Goal: Task Accomplishment & Management: Complete application form

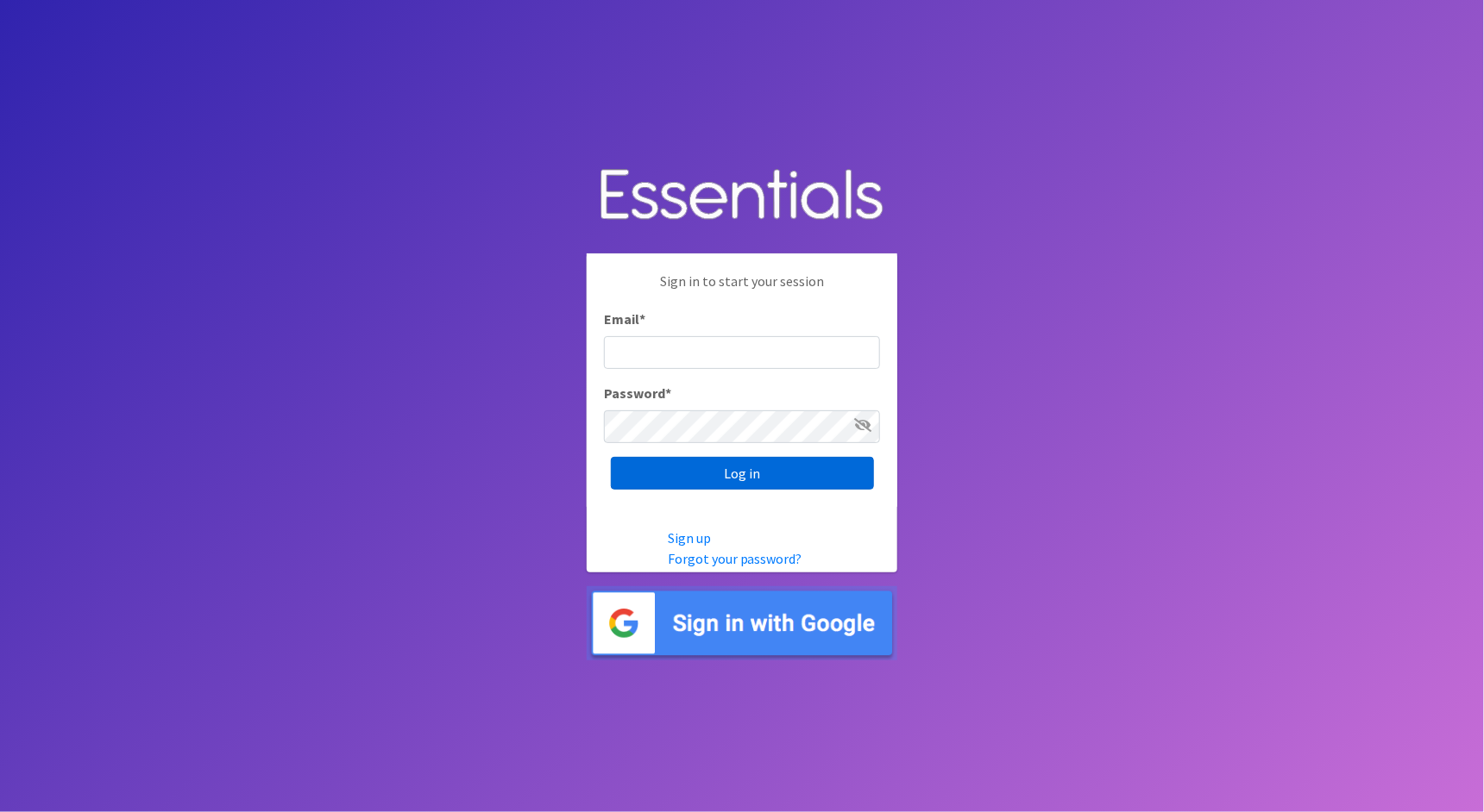
type input "cathy@alohadiaperbank.org"
click at [796, 476] on input "Log in" at bounding box center [742, 473] width 263 height 32
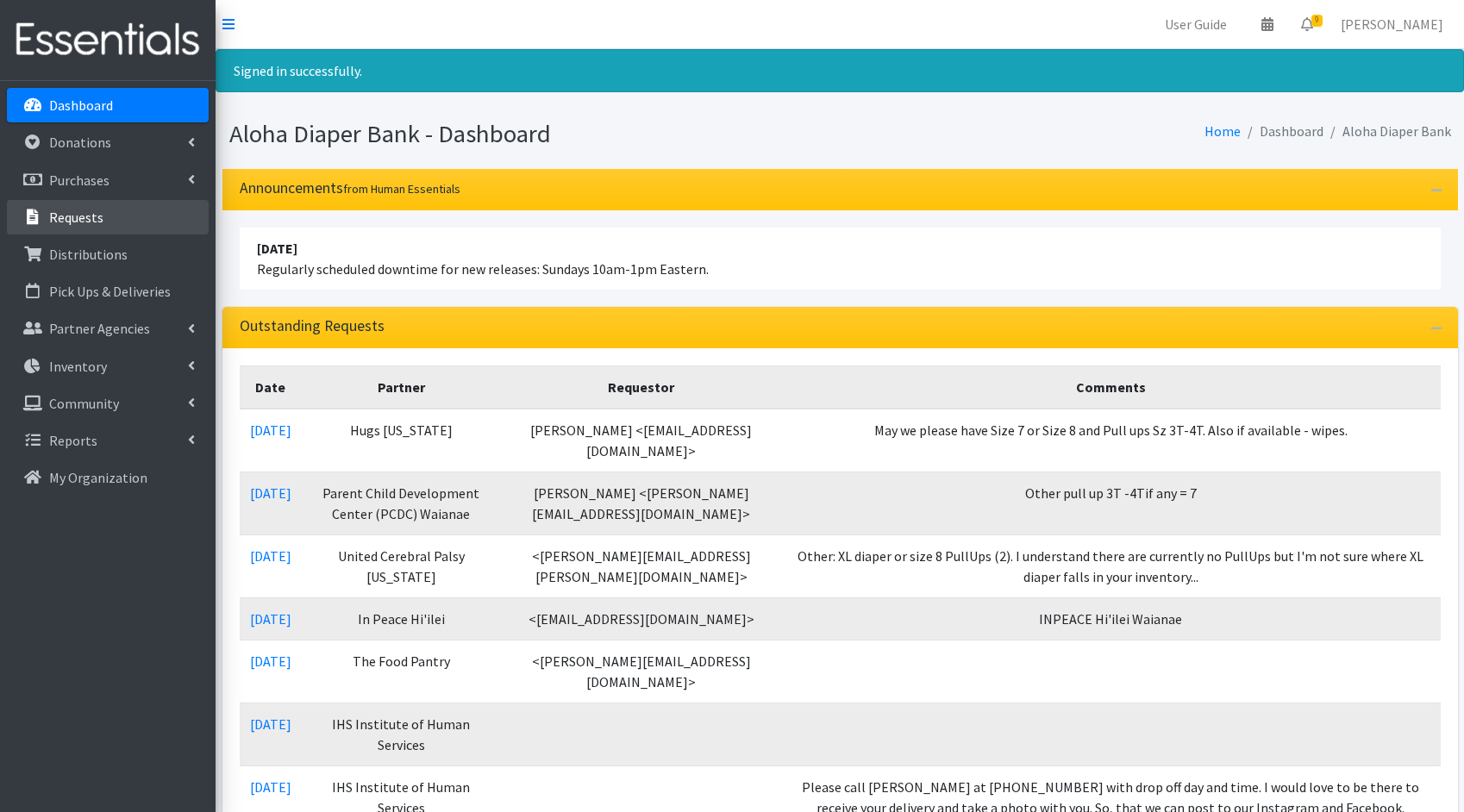
click at [139, 212] on link "Requests" at bounding box center [107, 216] width 202 height 34
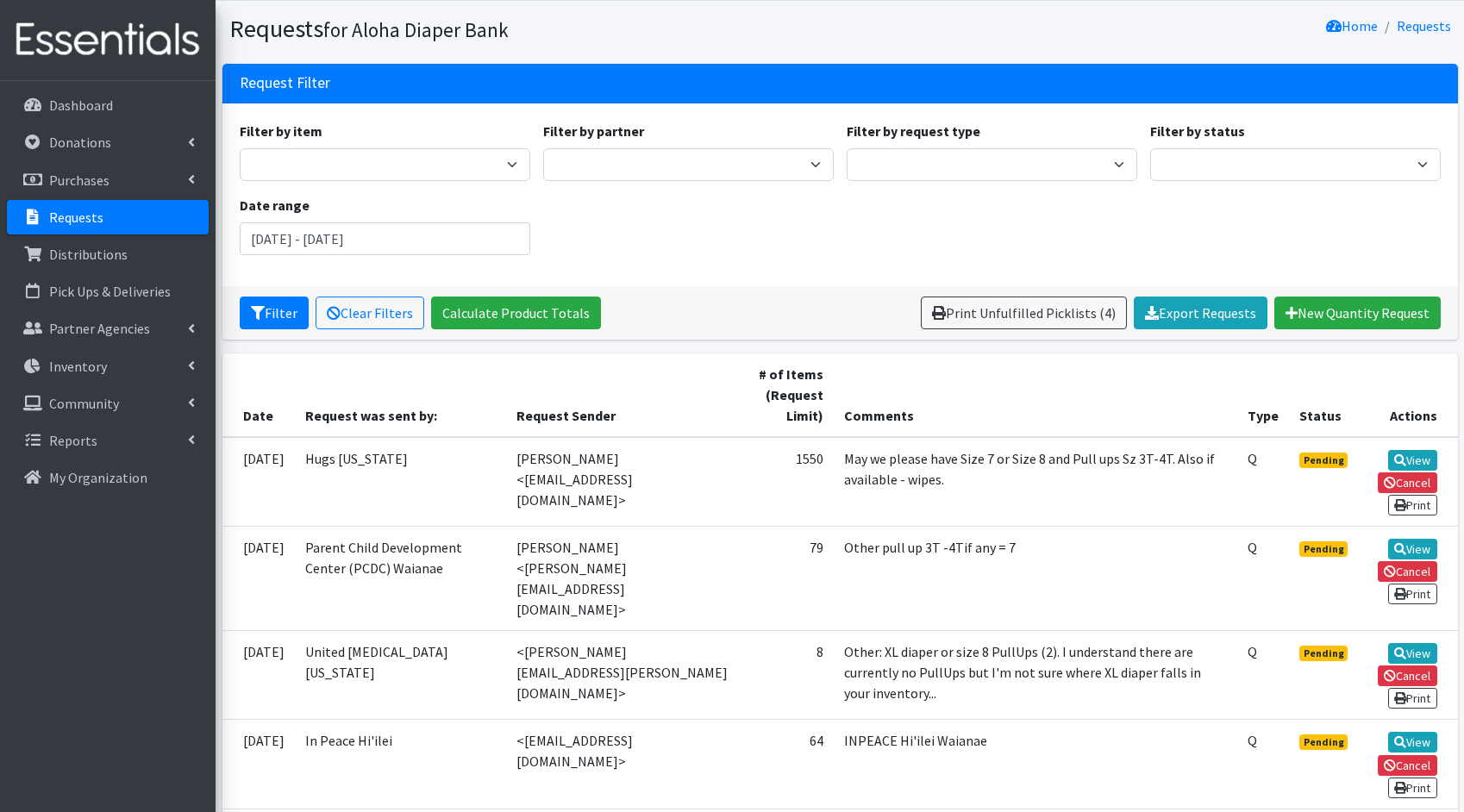
scroll to position [123, 0]
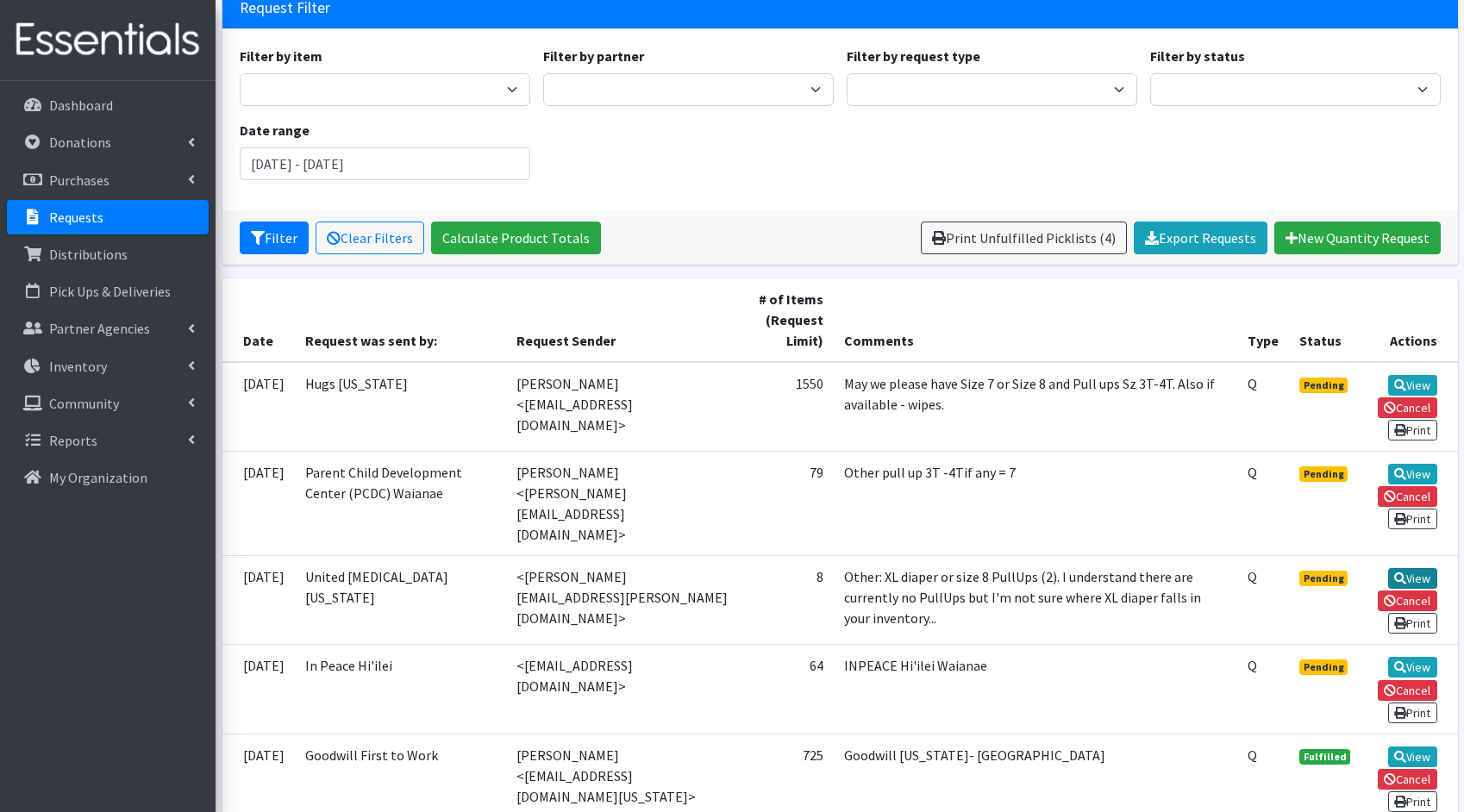
click at [1407, 568] on link "View" at bounding box center [1413, 578] width 49 height 21
click at [1433, 466] on link "View" at bounding box center [1413, 474] width 49 height 21
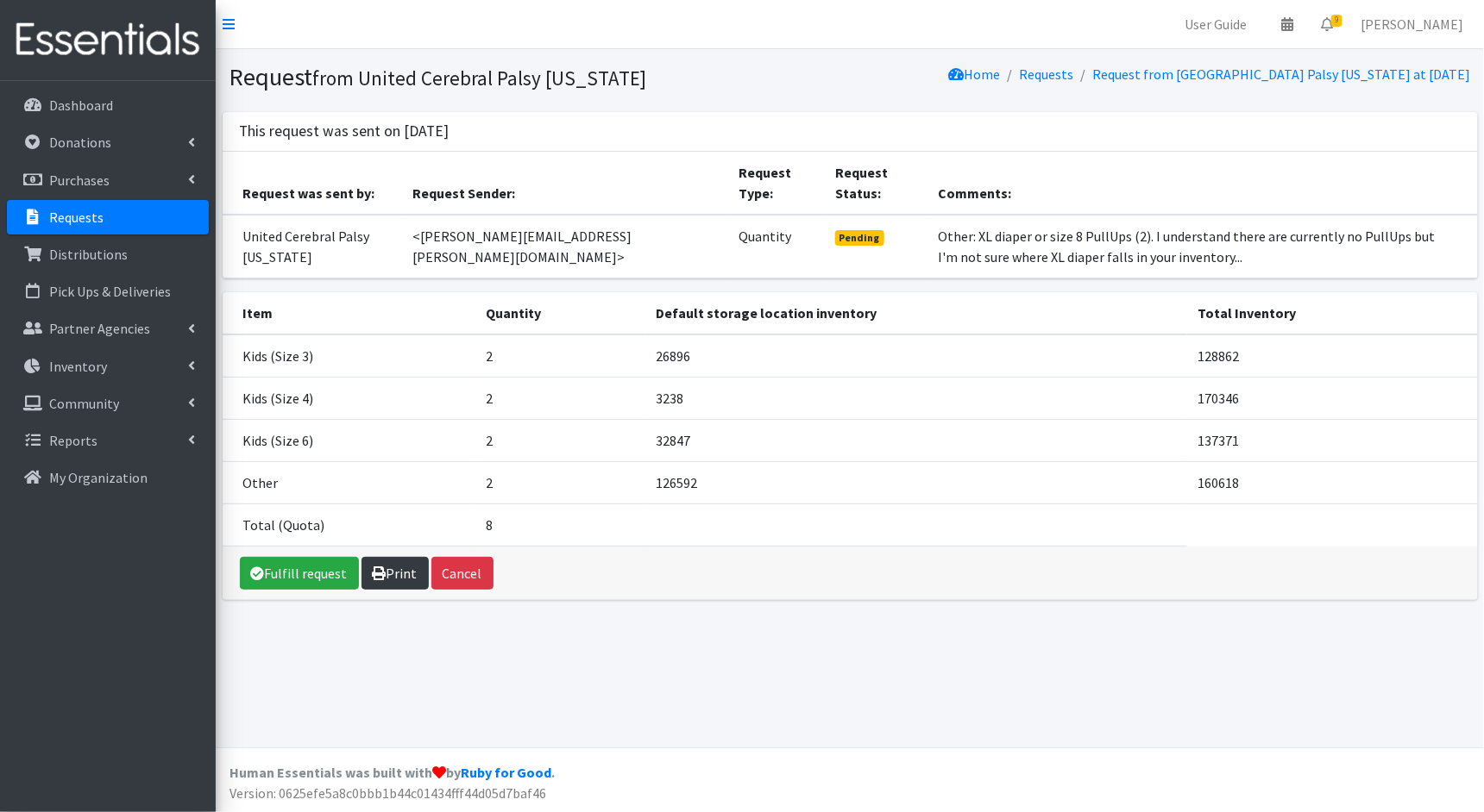
click at [391, 566] on link "Print" at bounding box center [394, 573] width 67 height 32
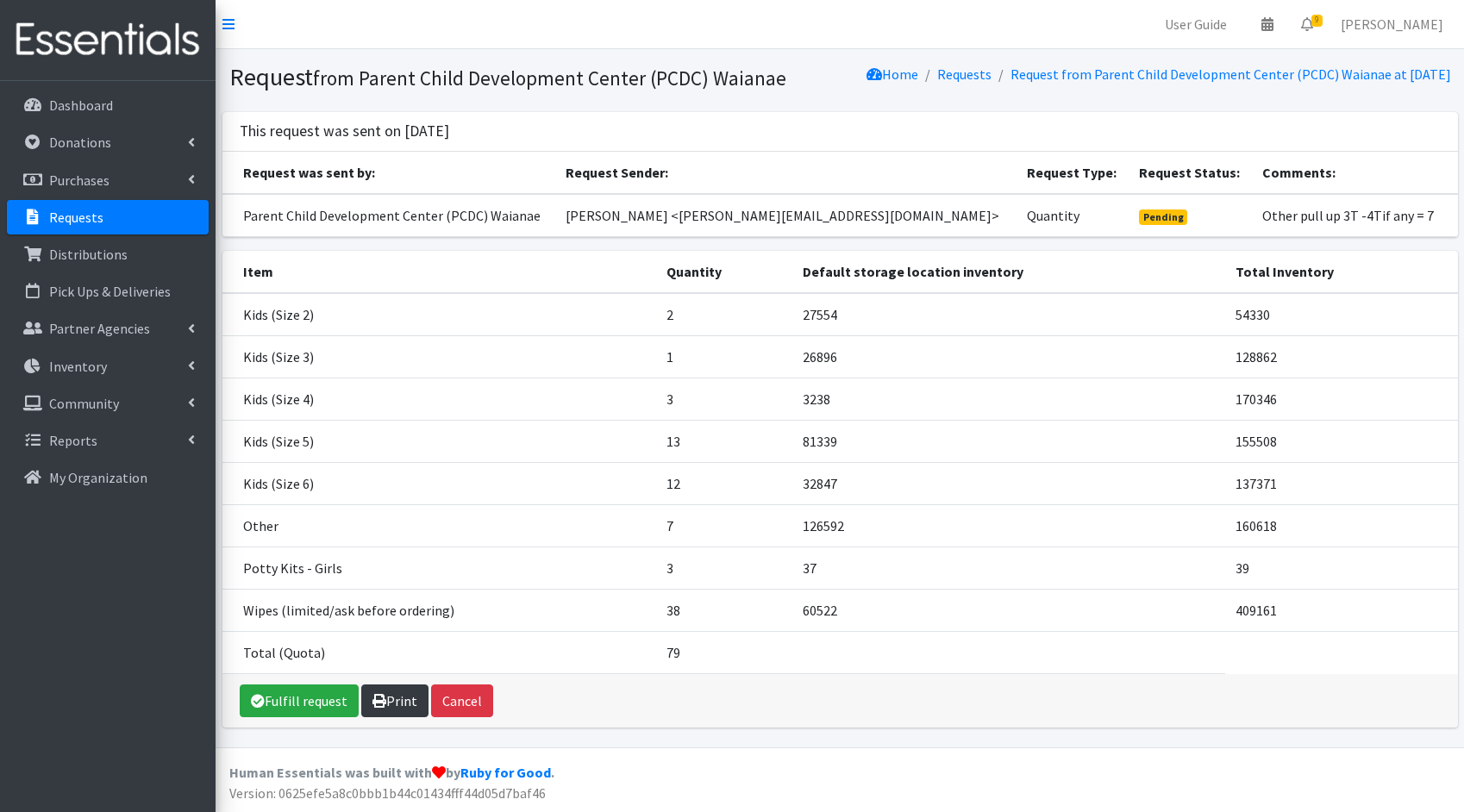
click at [392, 712] on link "Print" at bounding box center [394, 700] width 67 height 32
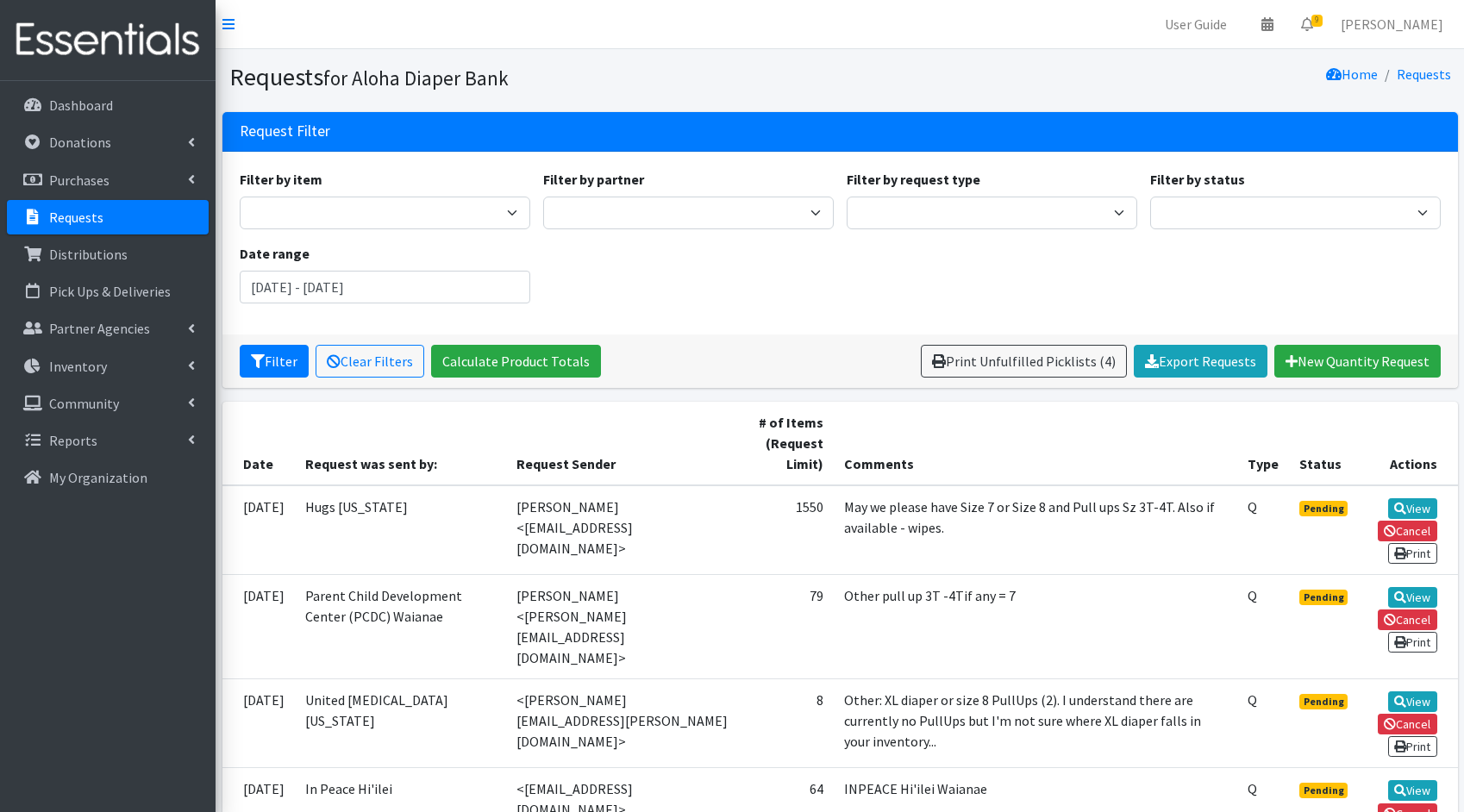
scroll to position [123, 0]
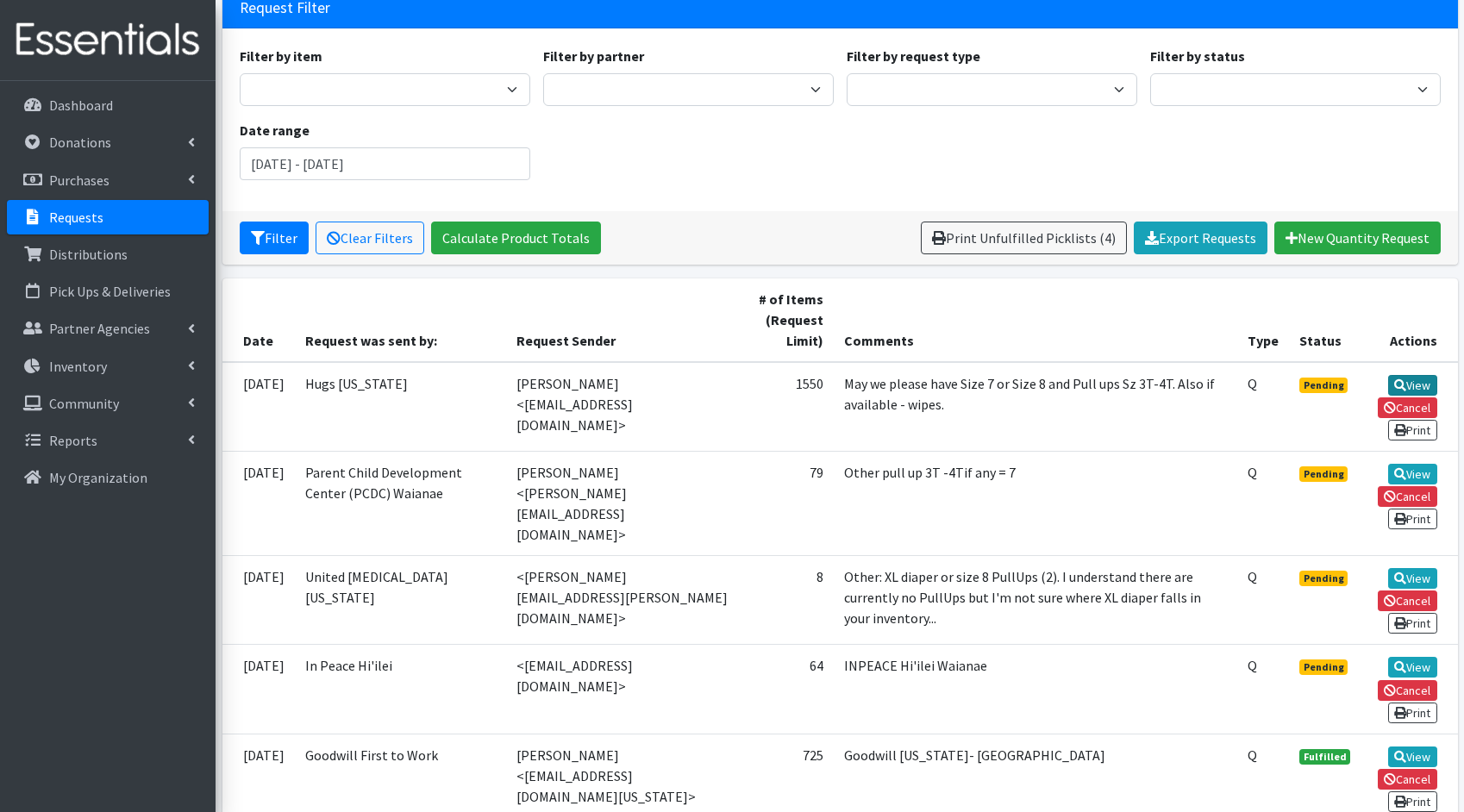
click at [1420, 377] on link "View" at bounding box center [1413, 385] width 49 height 21
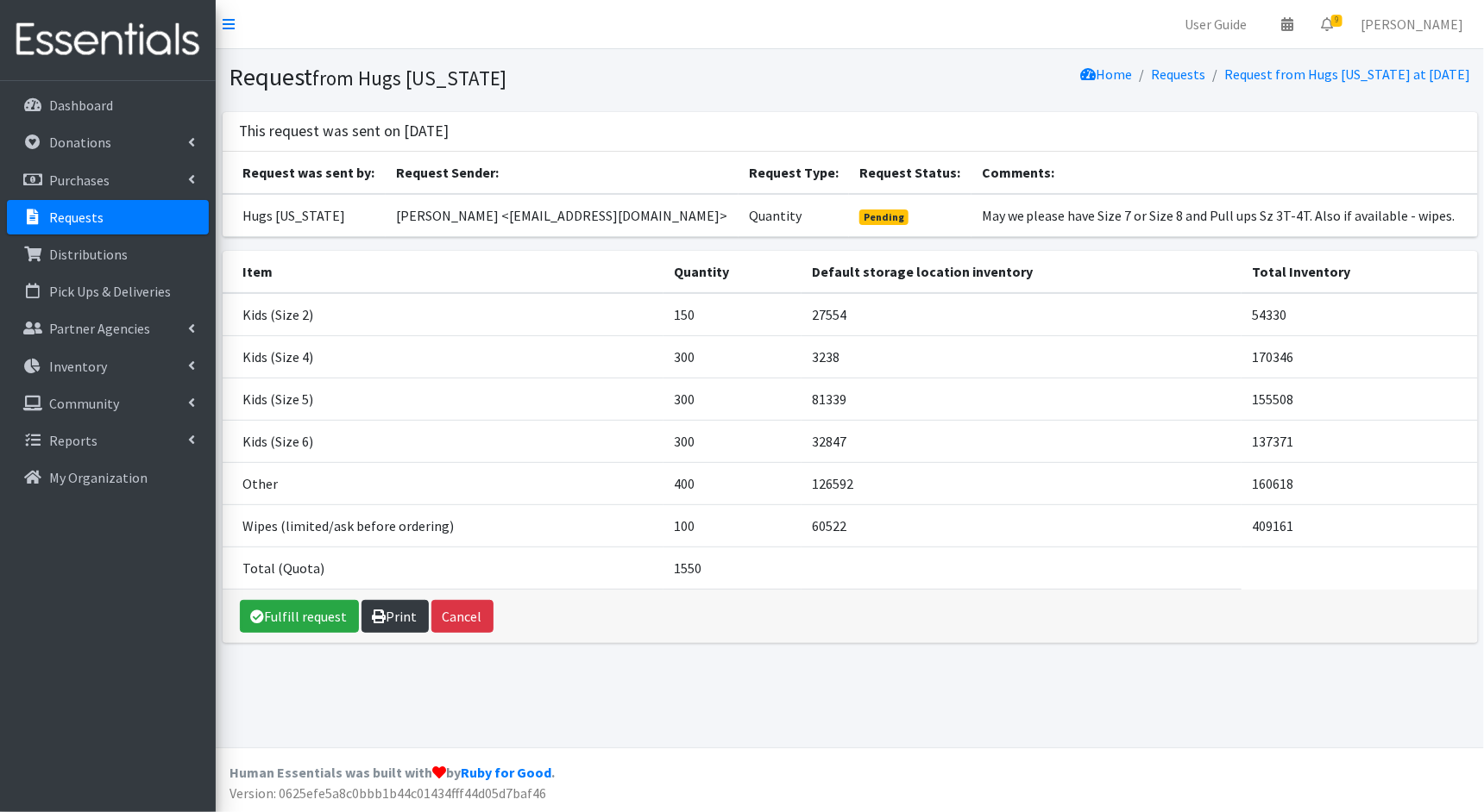
click at [384, 613] on link "Print" at bounding box center [394, 615] width 67 height 32
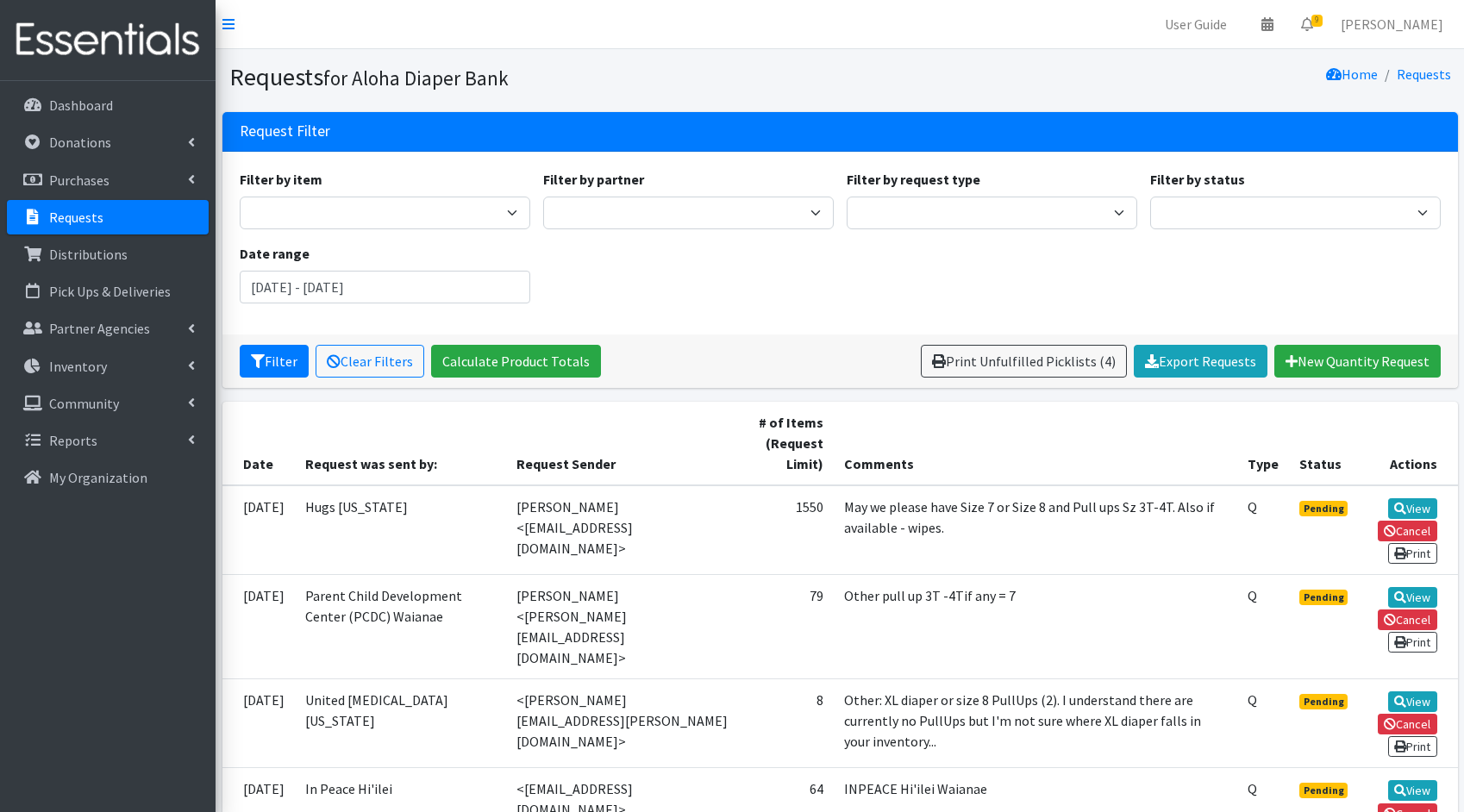
scroll to position [123, 0]
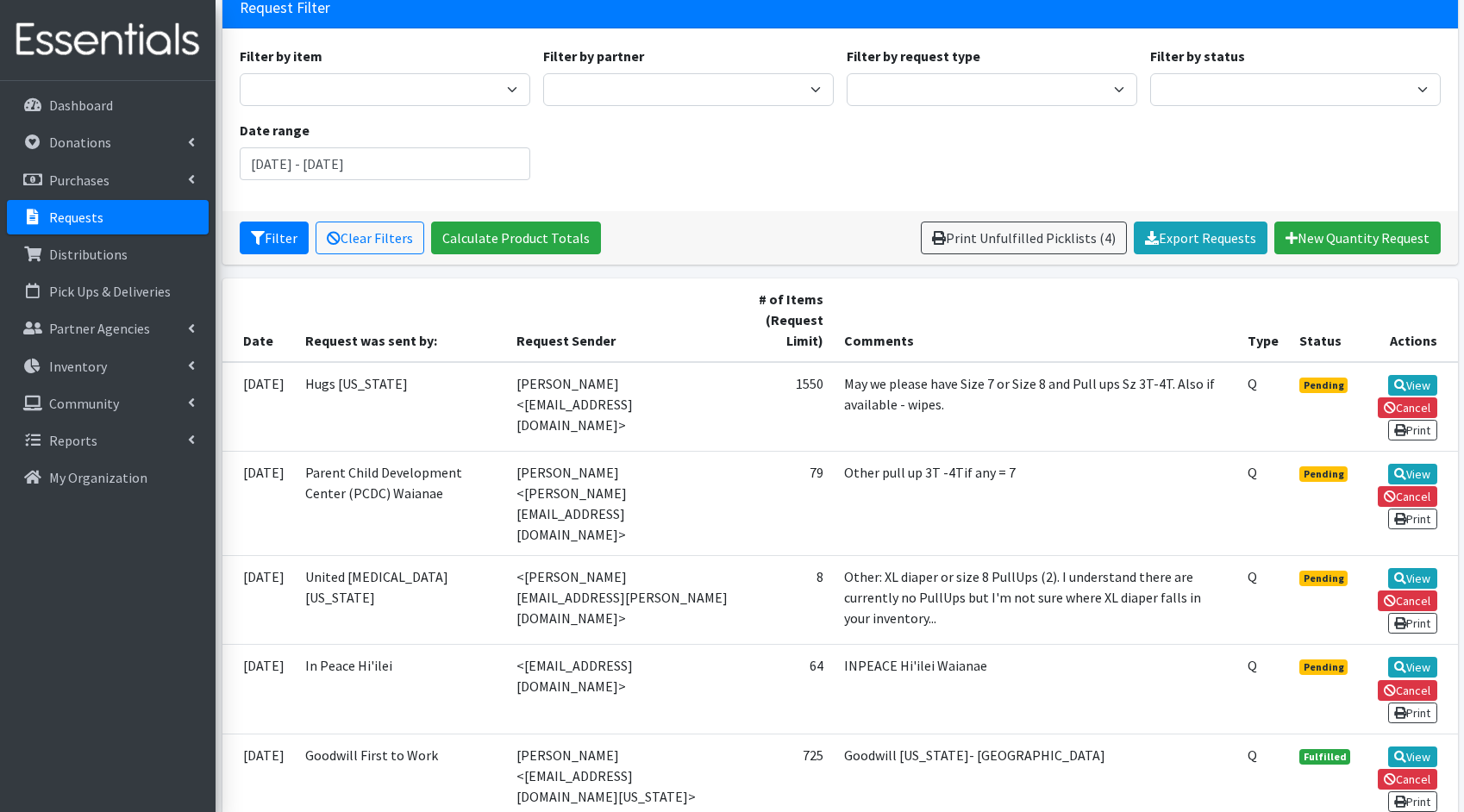
click at [123, 221] on link "Requests" at bounding box center [107, 216] width 202 height 34
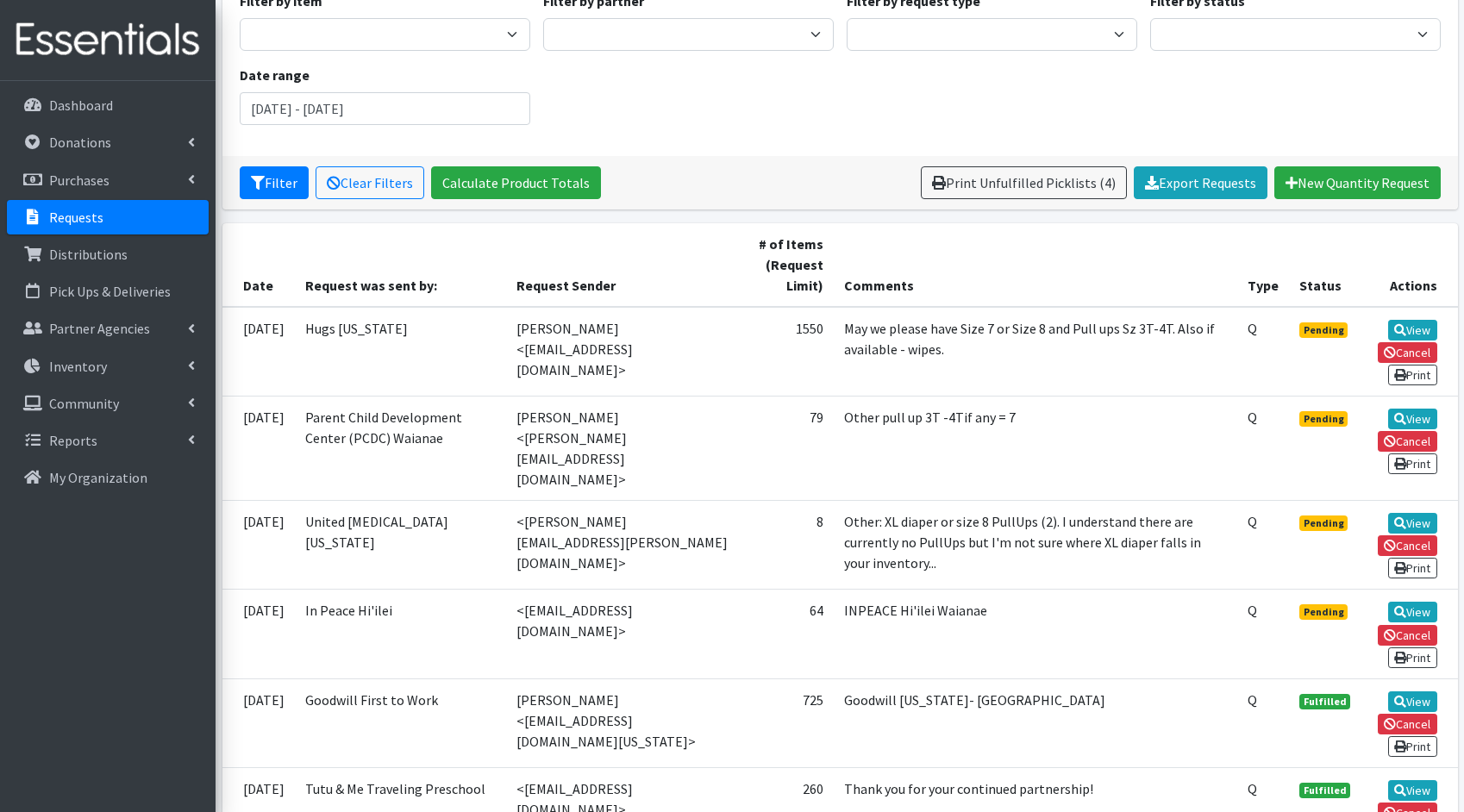
scroll to position [332, 0]
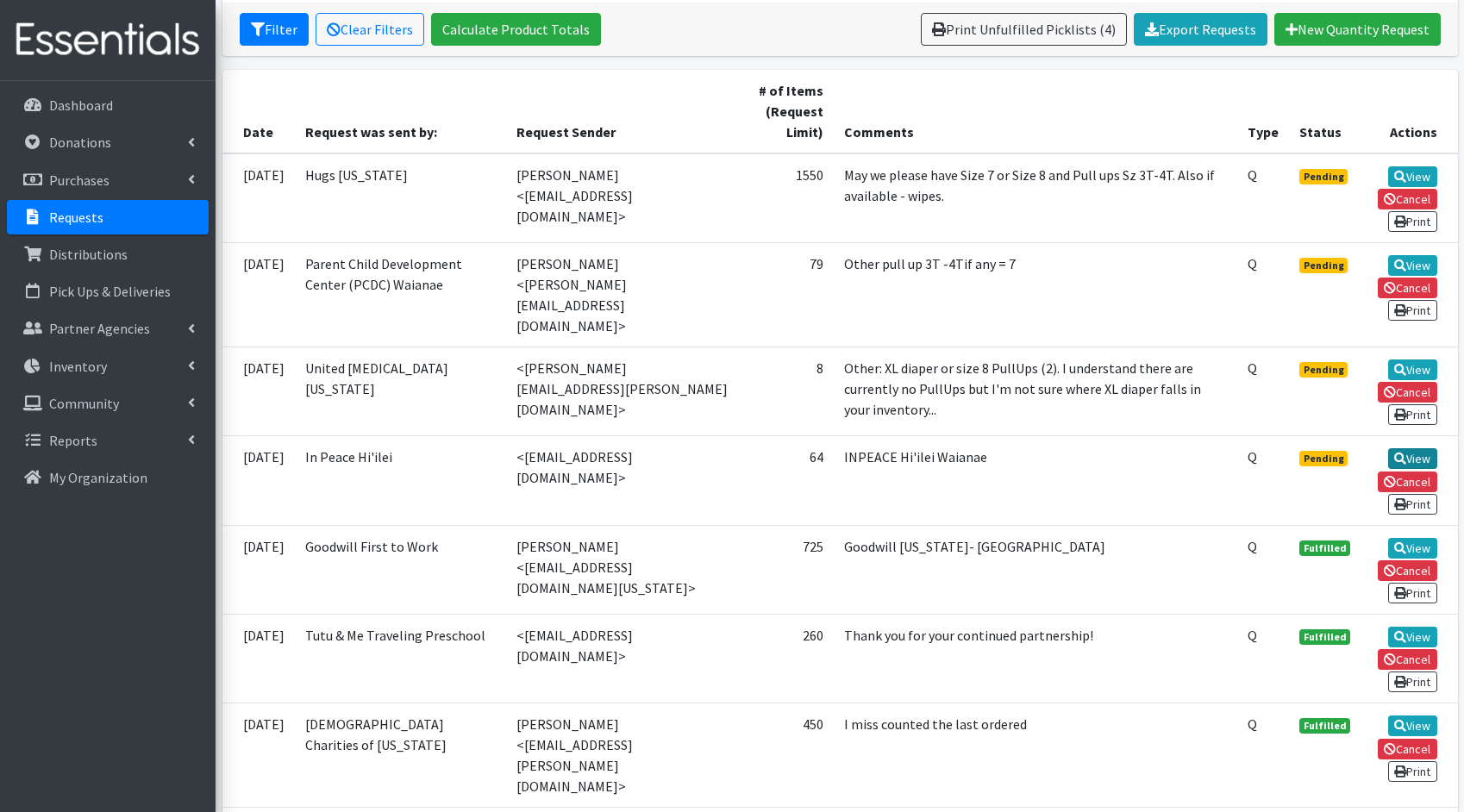
click at [1426, 448] on link "View" at bounding box center [1413, 458] width 49 height 21
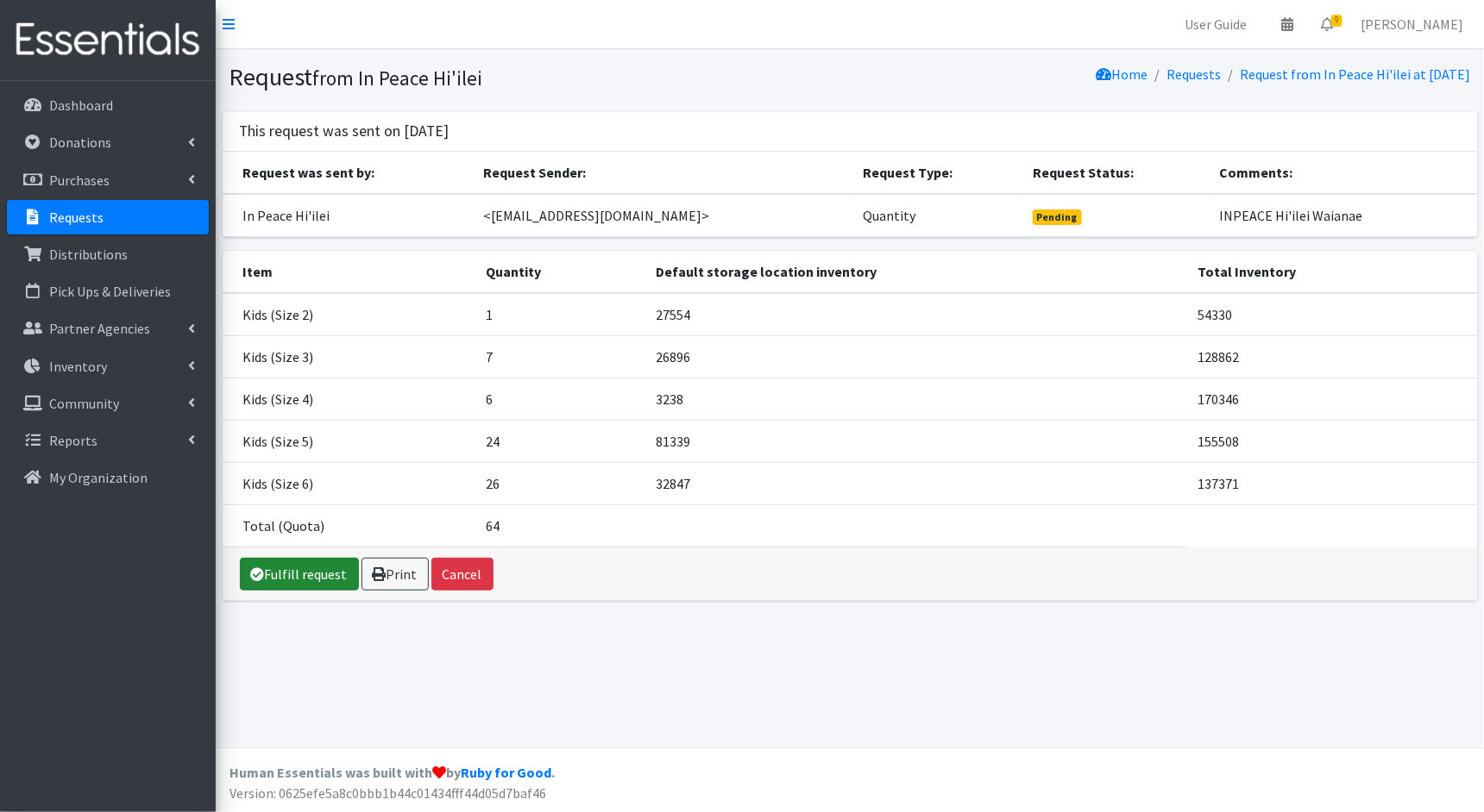
click at [283, 564] on link "Fulfill request" at bounding box center [299, 573] width 119 height 32
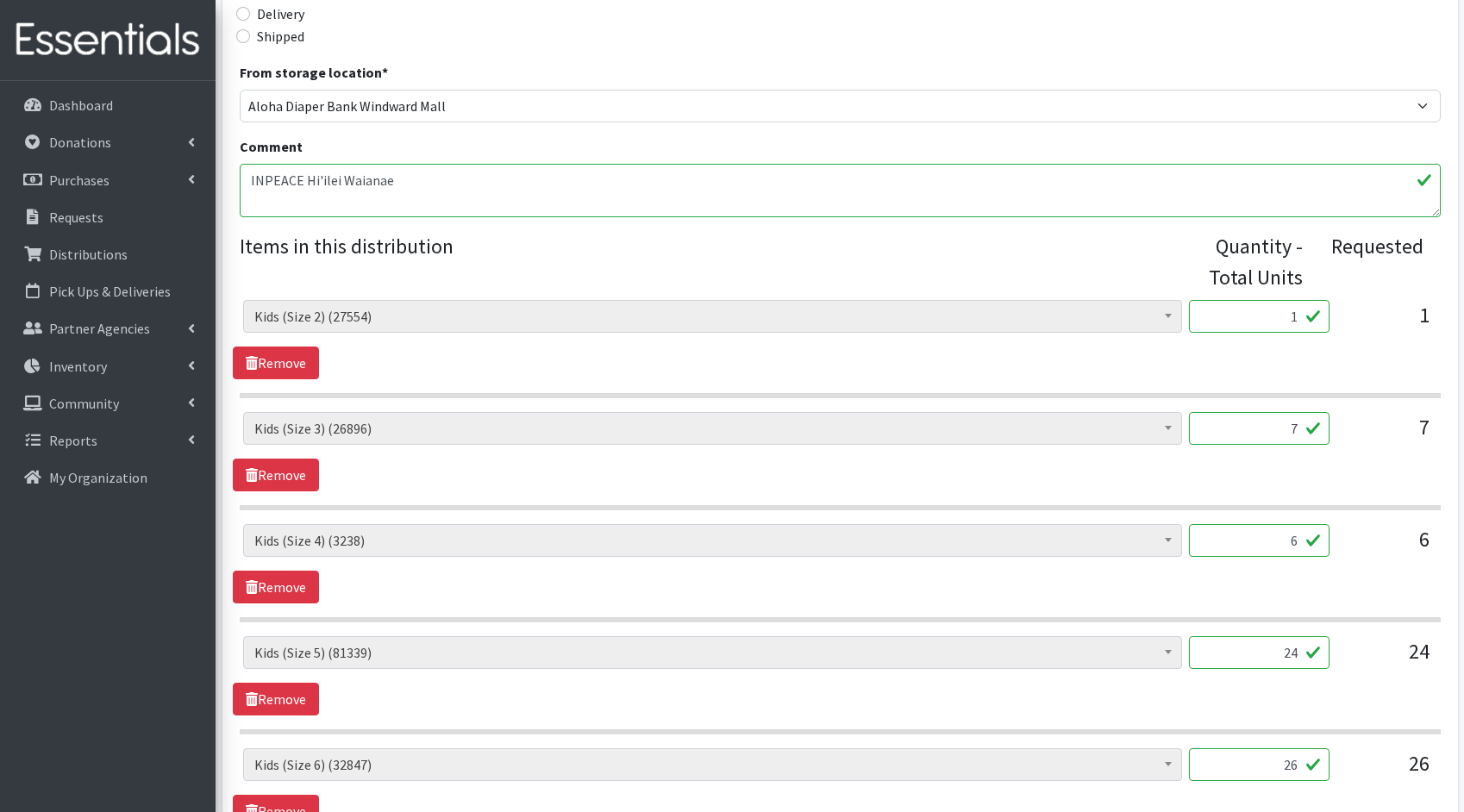
scroll to position [507, 0]
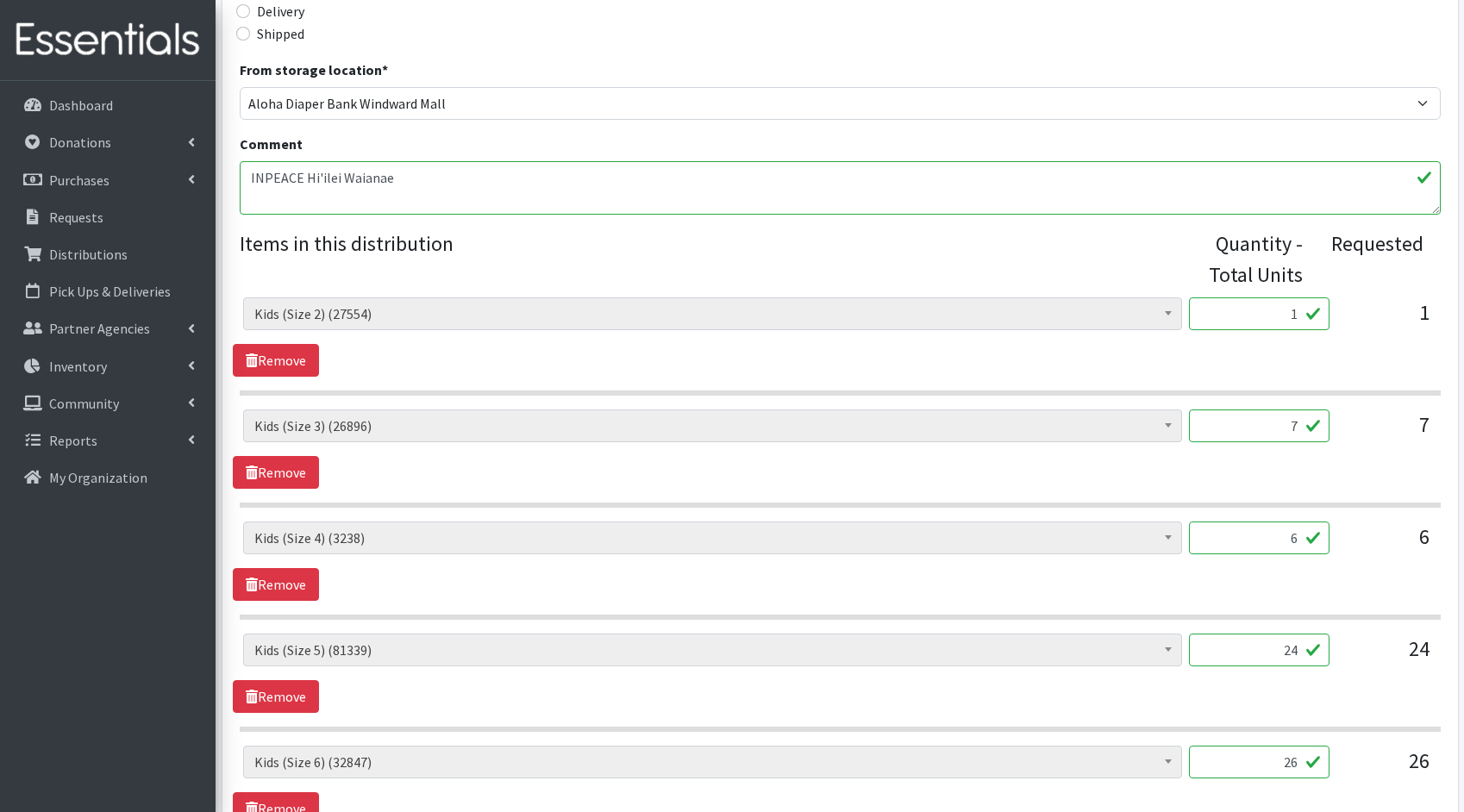
drag, startPoint x: 1297, startPoint y: 319, endPoint x: 1286, endPoint y: 315, distance: 11.7
click at [1286, 315] on input "1" at bounding box center [1259, 314] width 141 height 32
type input "25"
drag, startPoint x: 1295, startPoint y: 427, endPoint x: 1244, endPoint y: 419, distance: 51.6
click at [1244, 419] on input "7" at bounding box center [1259, 426] width 141 height 32
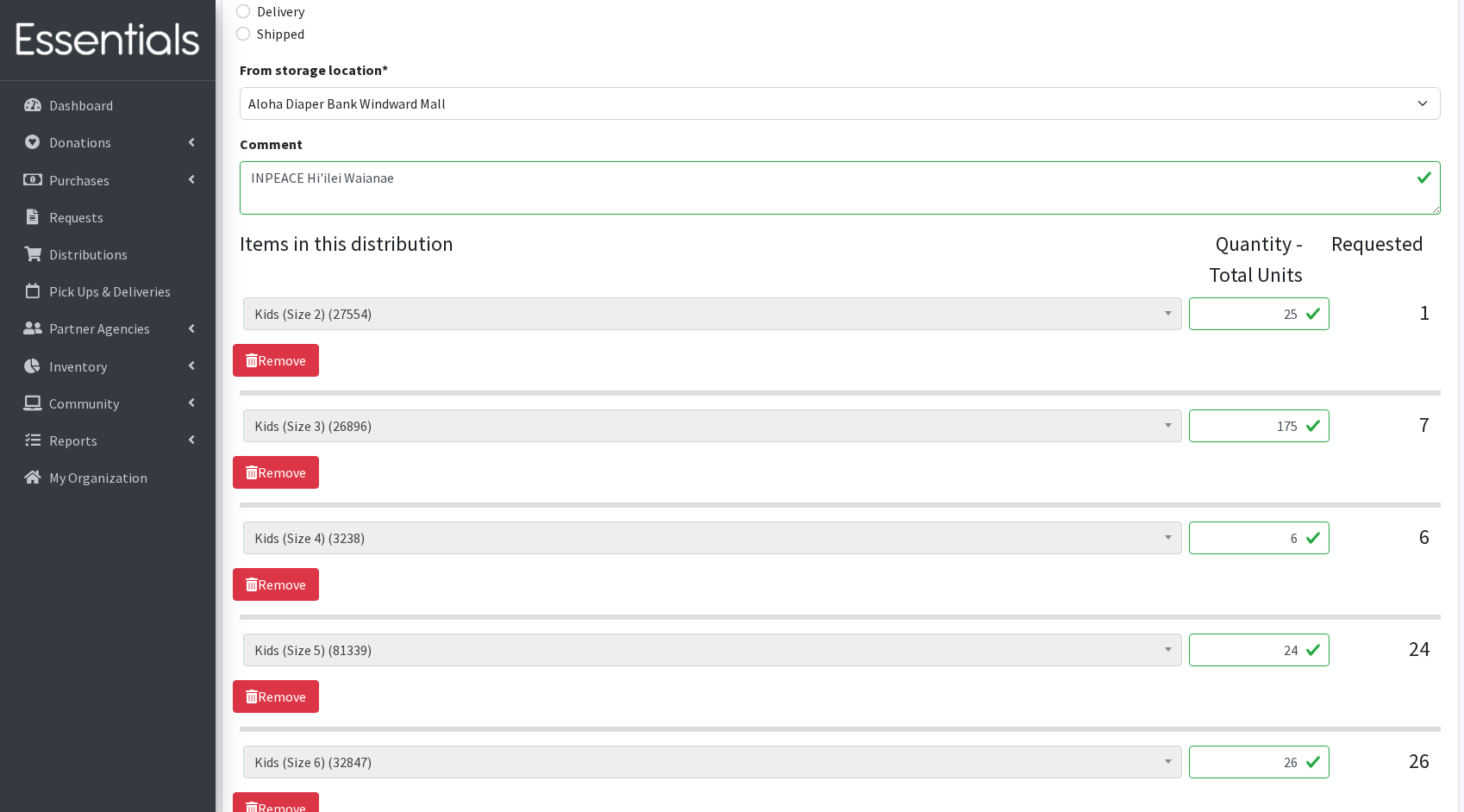
type input "175"
drag, startPoint x: 1297, startPoint y: 535, endPoint x: 1255, endPoint y: 535, distance: 42.0
click at [1255, 535] on input "6" at bounding box center [1259, 538] width 141 height 32
type input "150"
drag, startPoint x: 1297, startPoint y: 648, endPoint x: 1259, endPoint y: 641, distance: 38.6
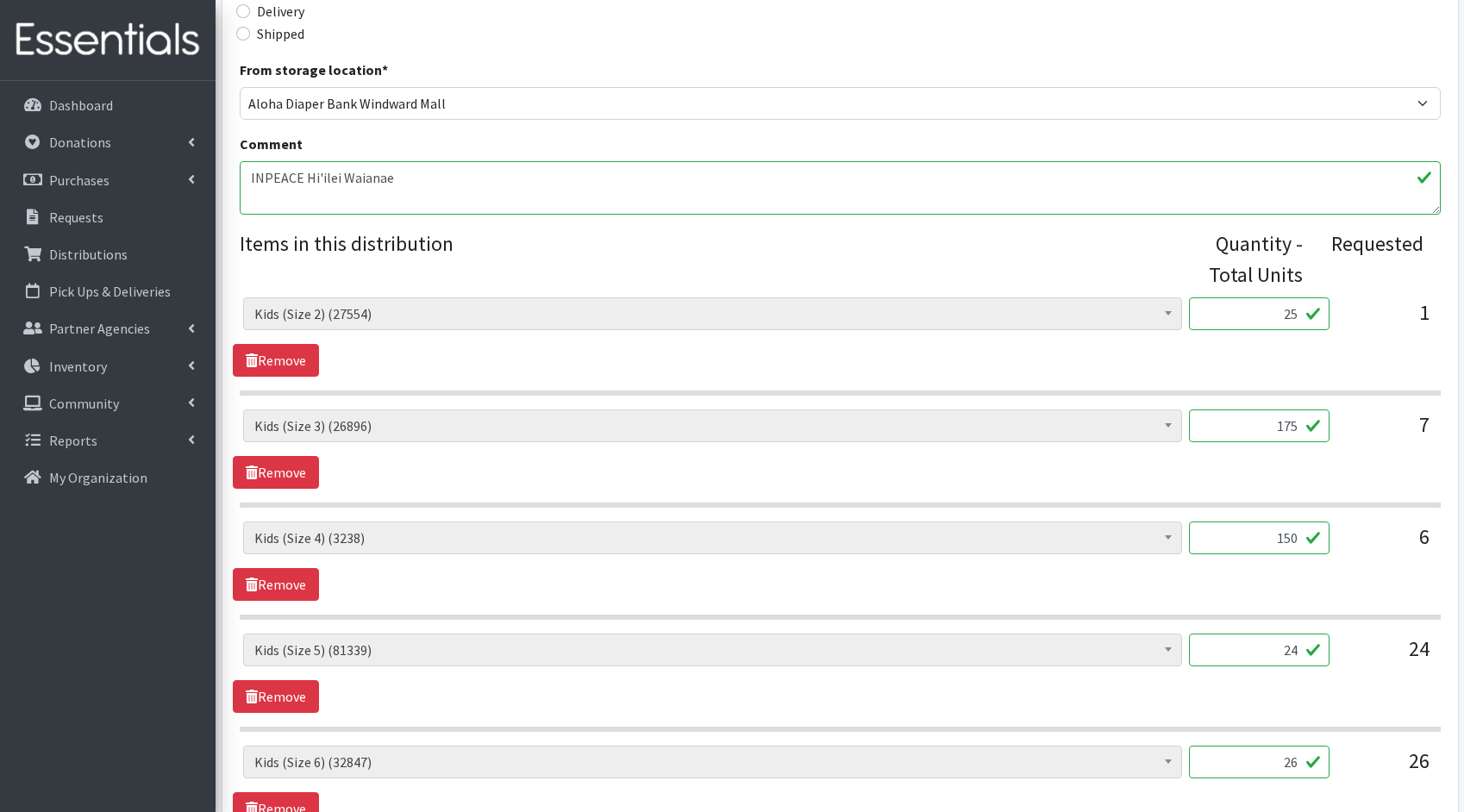
click at [1259, 641] on input "24" at bounding box center [1259, 650] width 141 height 32
type input "600"
drag, startPoint x: 1300, startPoint y: 763, endPoint x: 1262, endPoint y: 756, distance: 38.6
click at [1262, 756] on input "26" at bounding box center [1259, 762] width 141 height 32
type input "650"
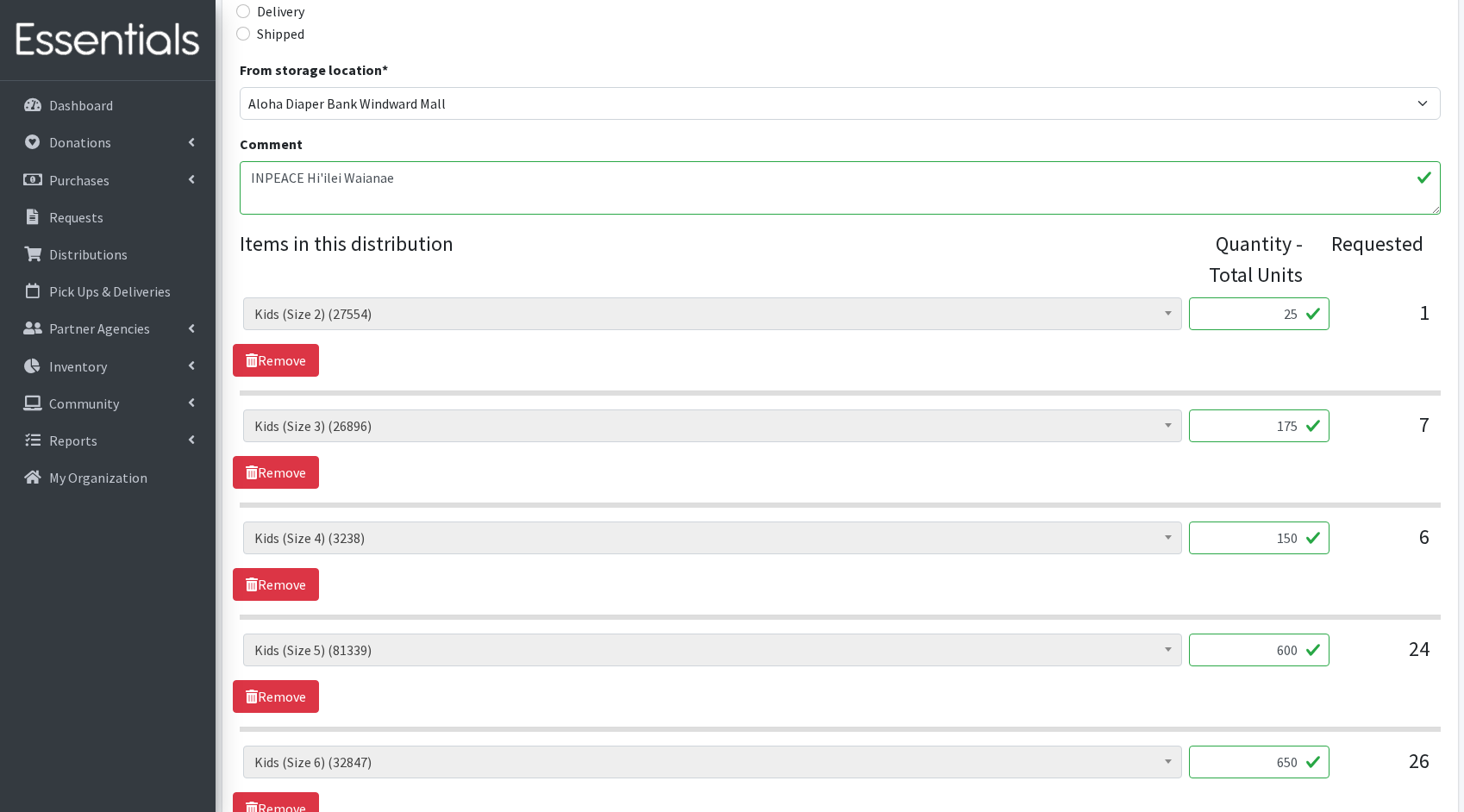
click at [1035, 706] on div "Kids (Newborn) (2756) Kids (Preemie)** Limited (809) Kids (Size 1) (42962) Kids…" at bounding box center [840, 673] width 1214 height 80
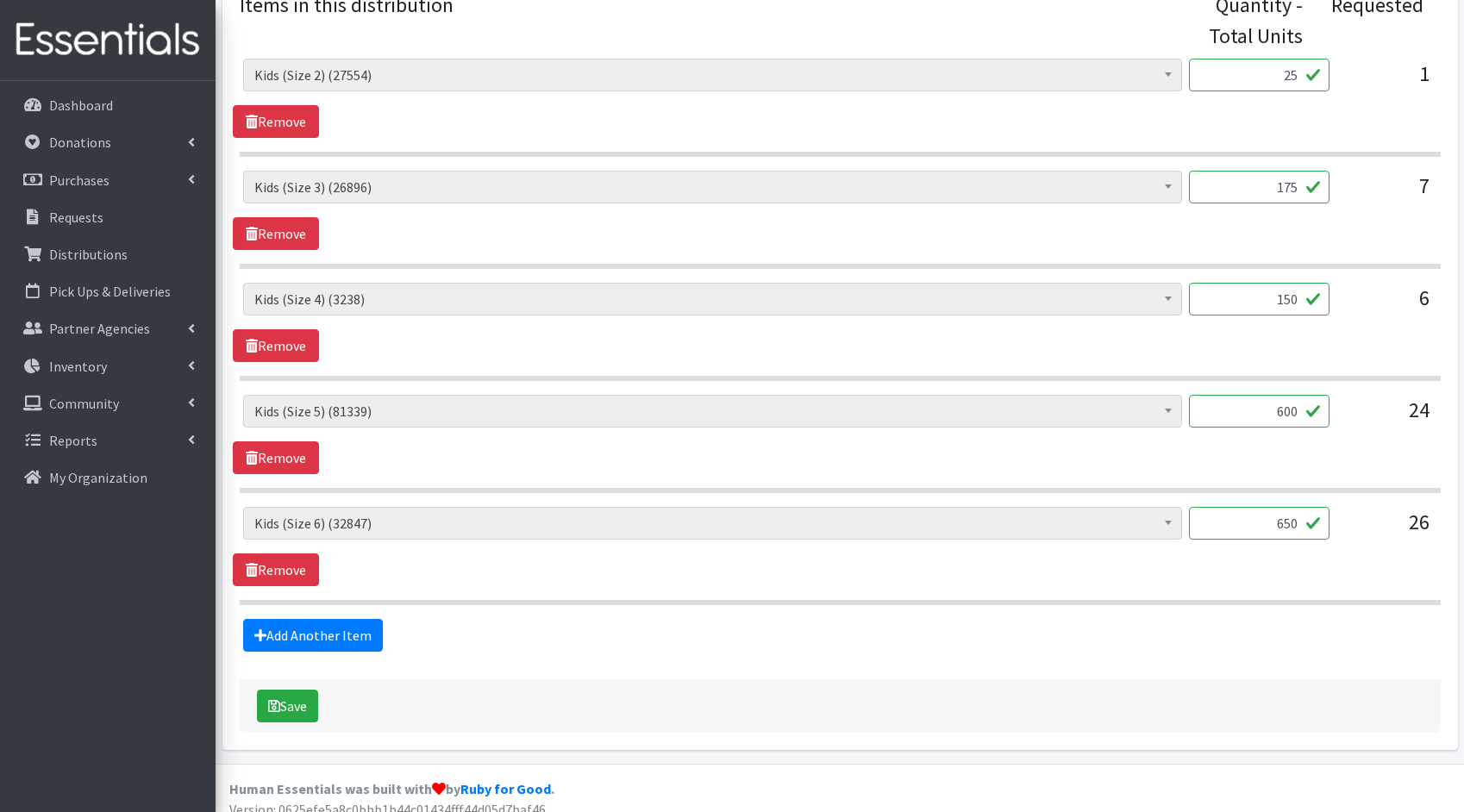
scroll to position [756, 0]
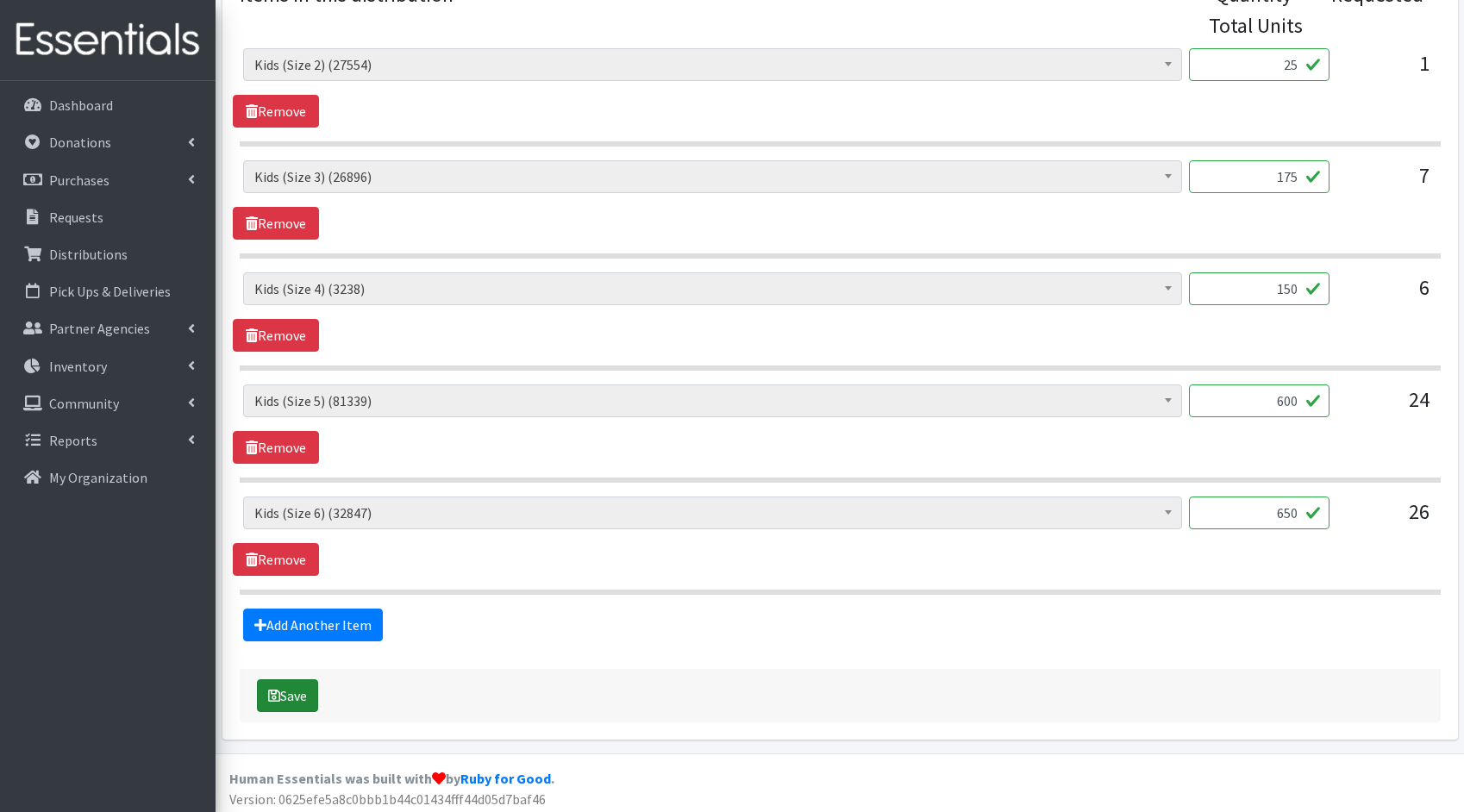
click at [288, 688] on button "Save" at bounding box center [287, 695] width 61 height 32
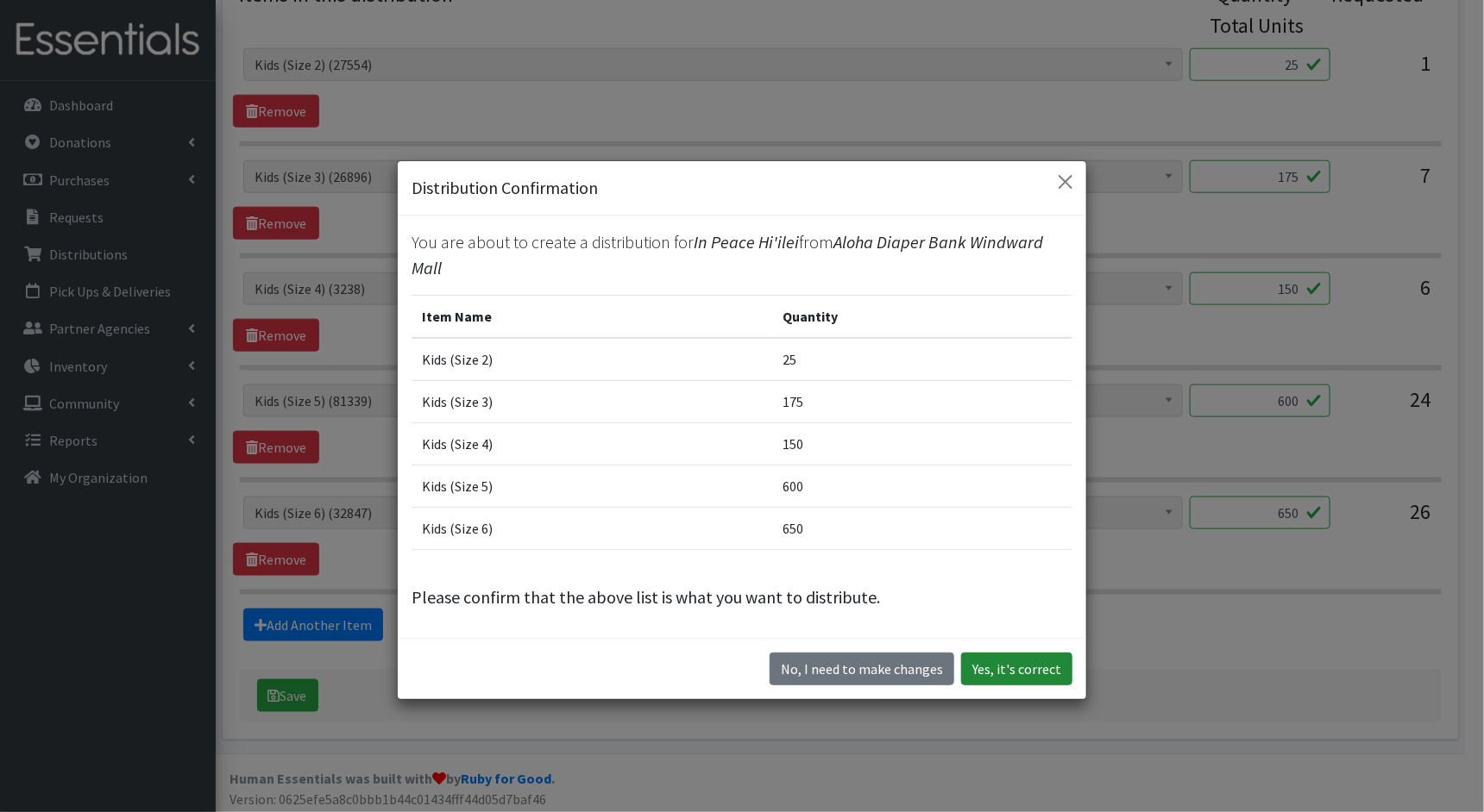
click at [1005, 674] on button "Yes, it's correct" at bounding box center [1016, 668] width 111 height 32
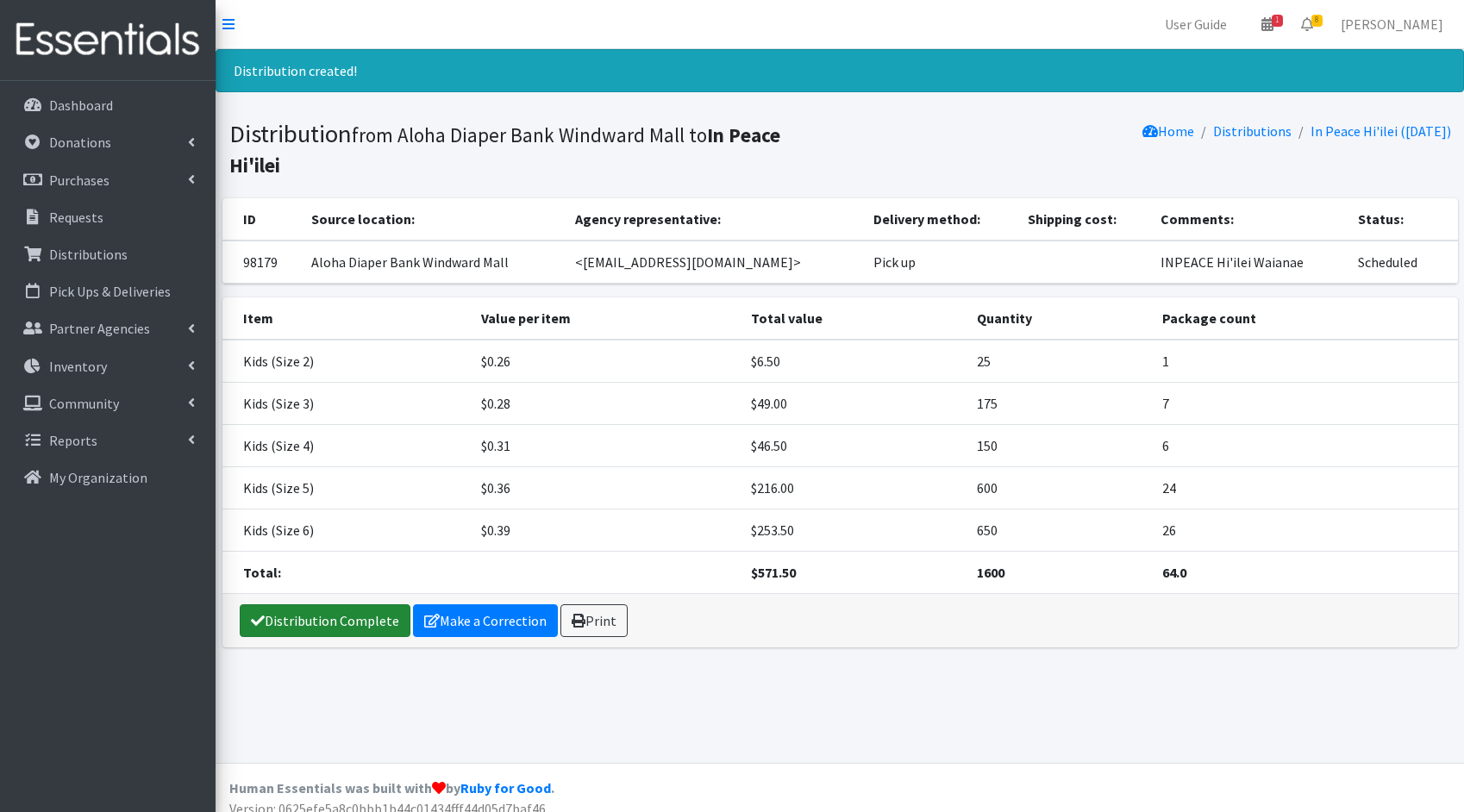
click at [256, 613] on icon at bounding box center [258, 620] width 14 height 14
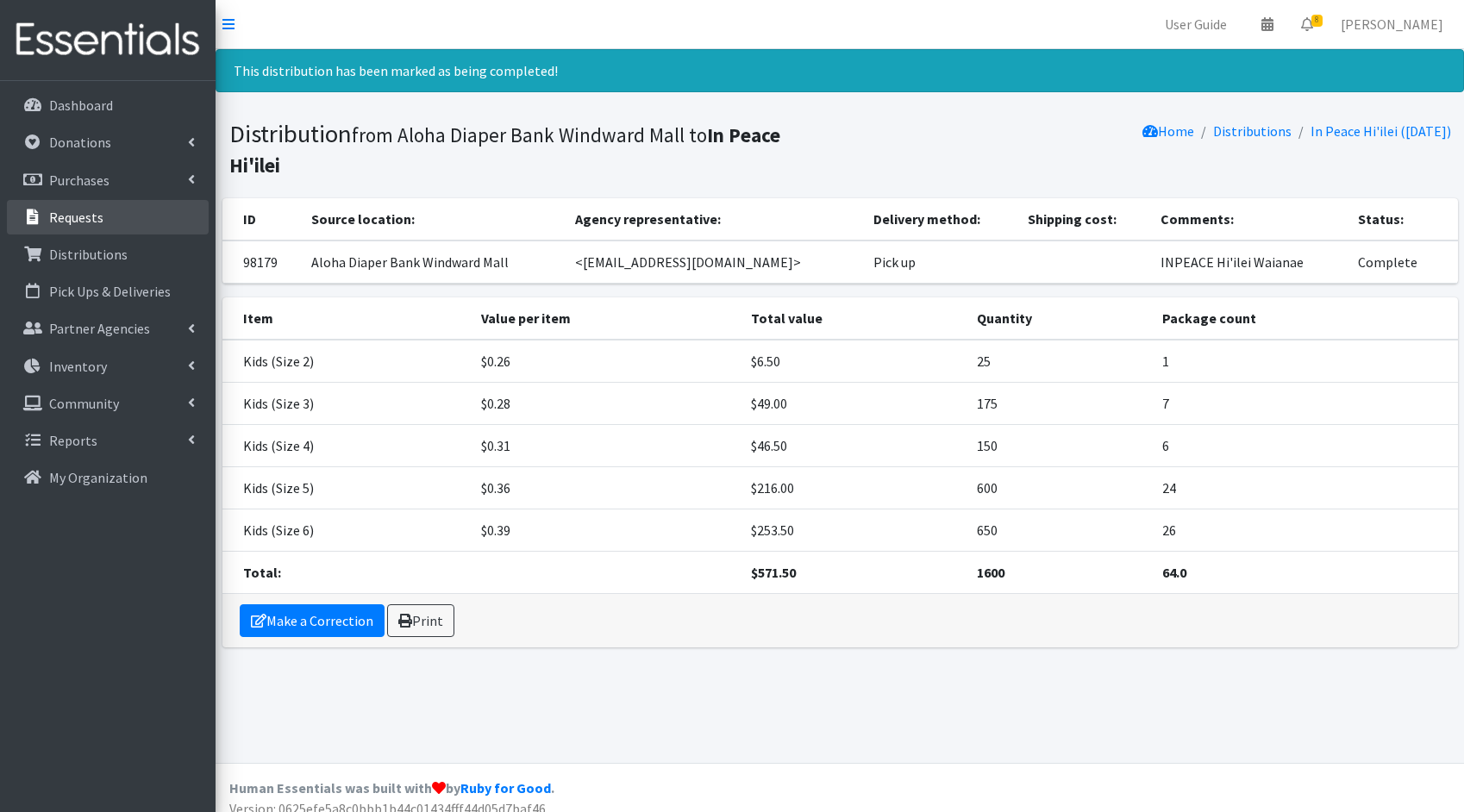
click at [101, 207] on link "Requests" at bounding box center [107, 216] width 202 height 34
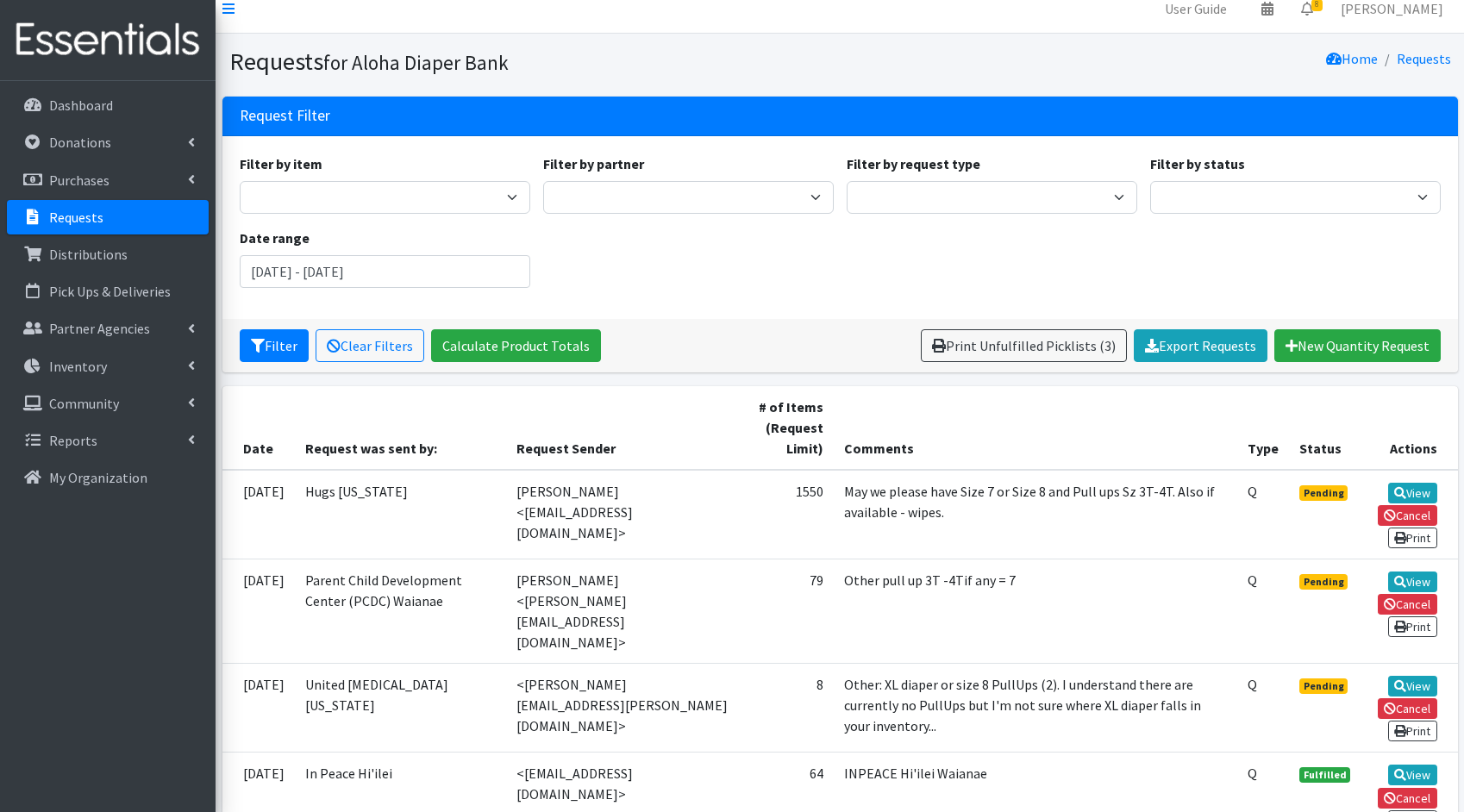
scroll to position [24, 0]
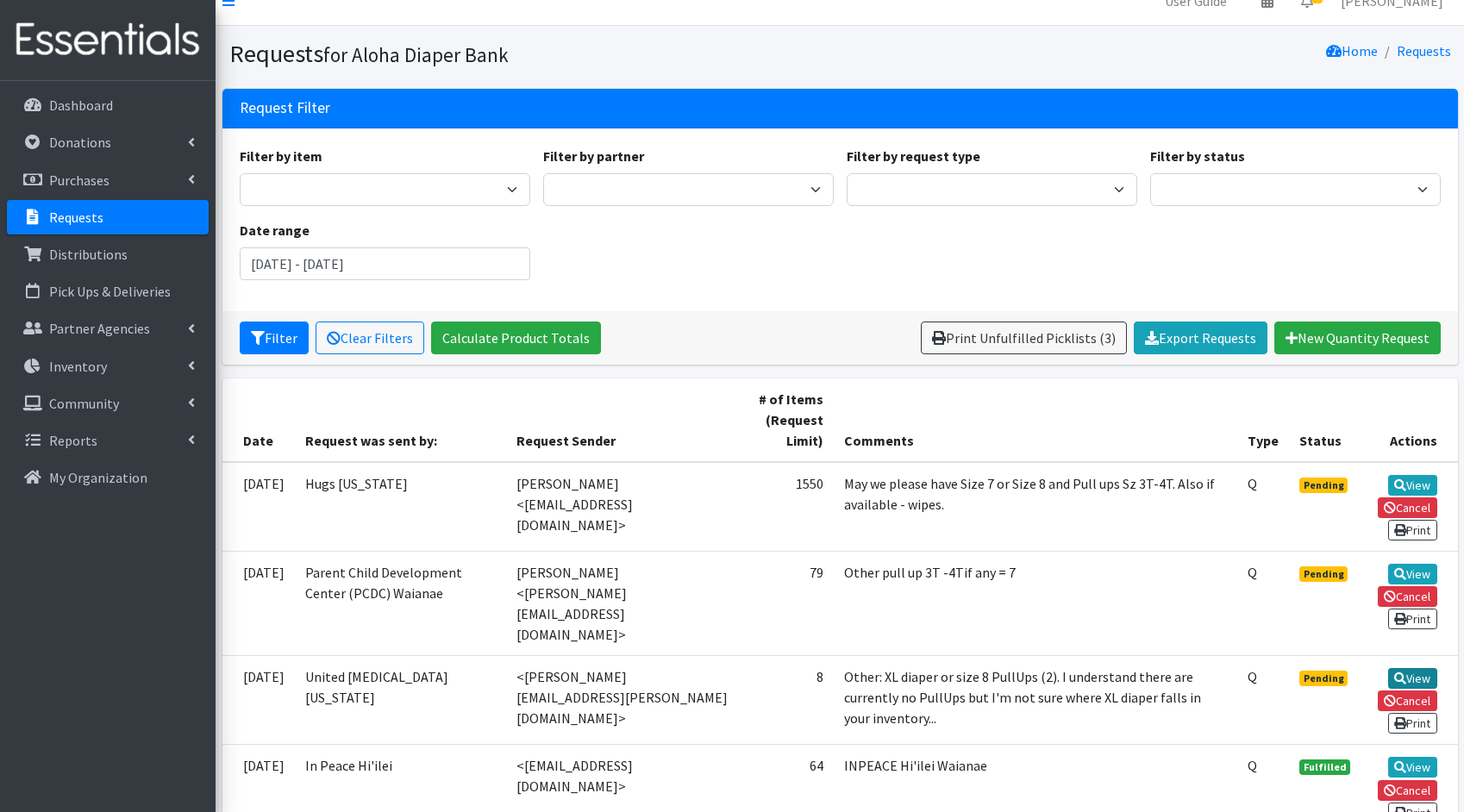
click at [1414, 668] on link "View" at bounding box center [1413, 678] width 49 height 21
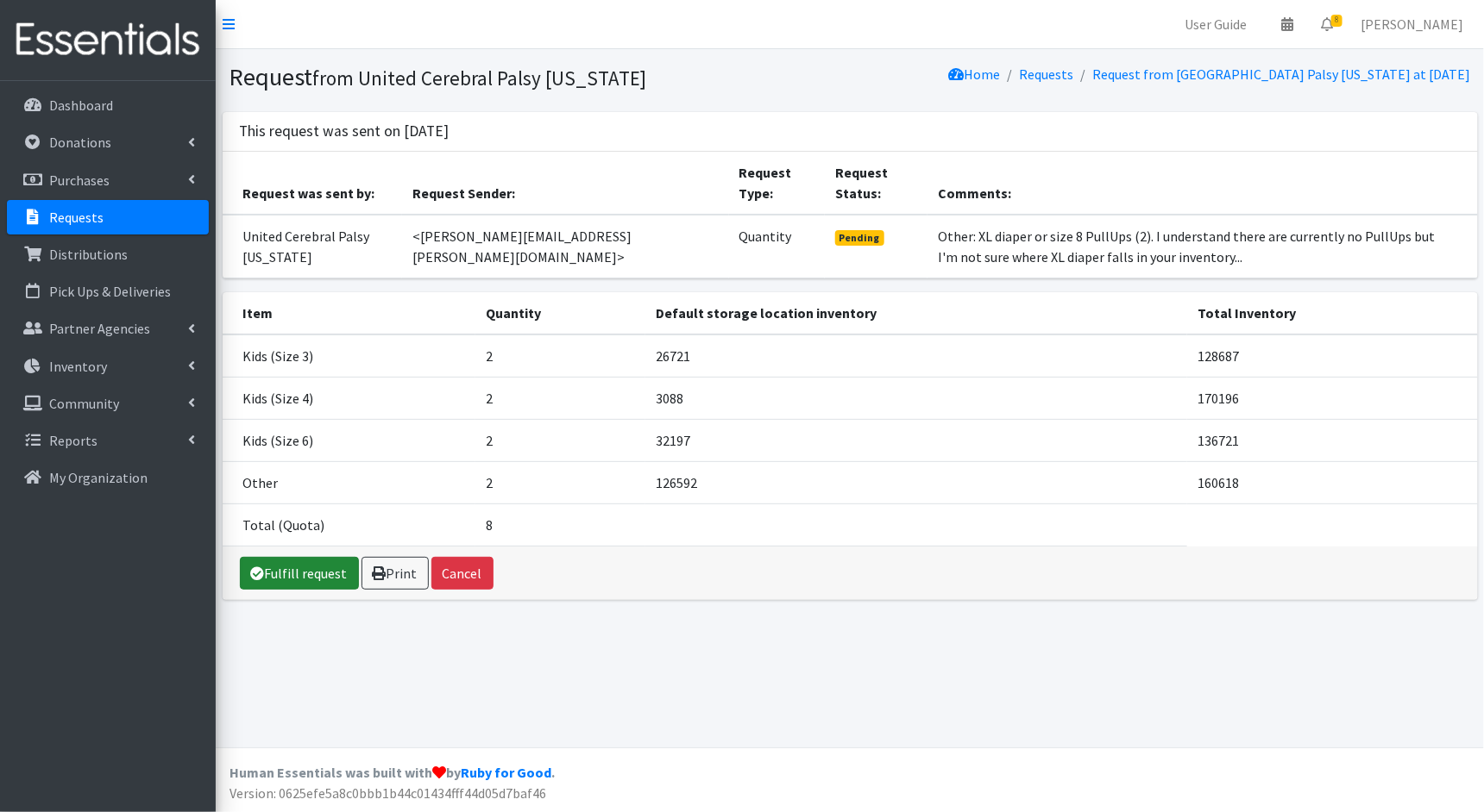
click at [319, 562] on link "Fulfill request" at bounding box center [299, 573] width 119 height 32
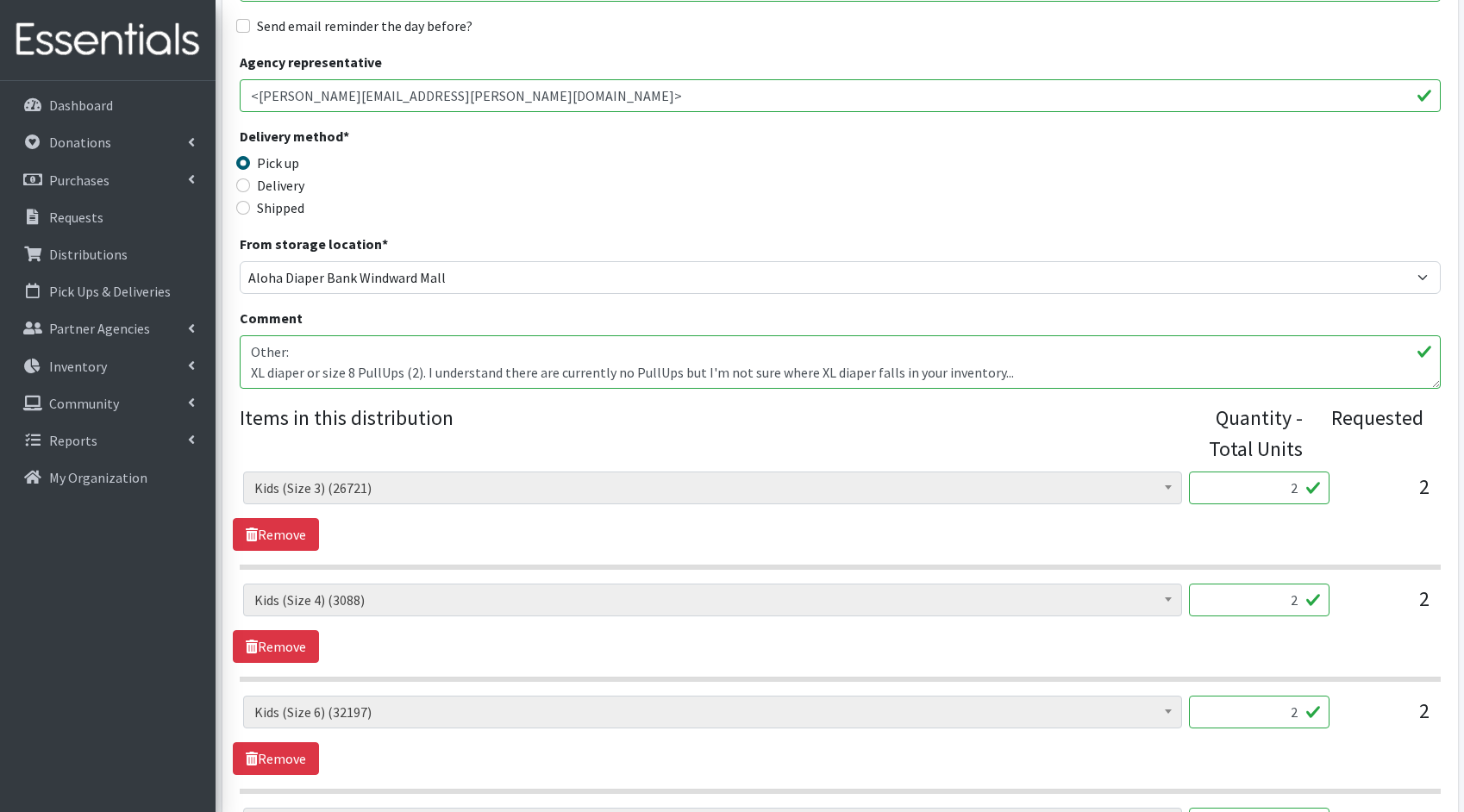
scroll to position [392, 0]
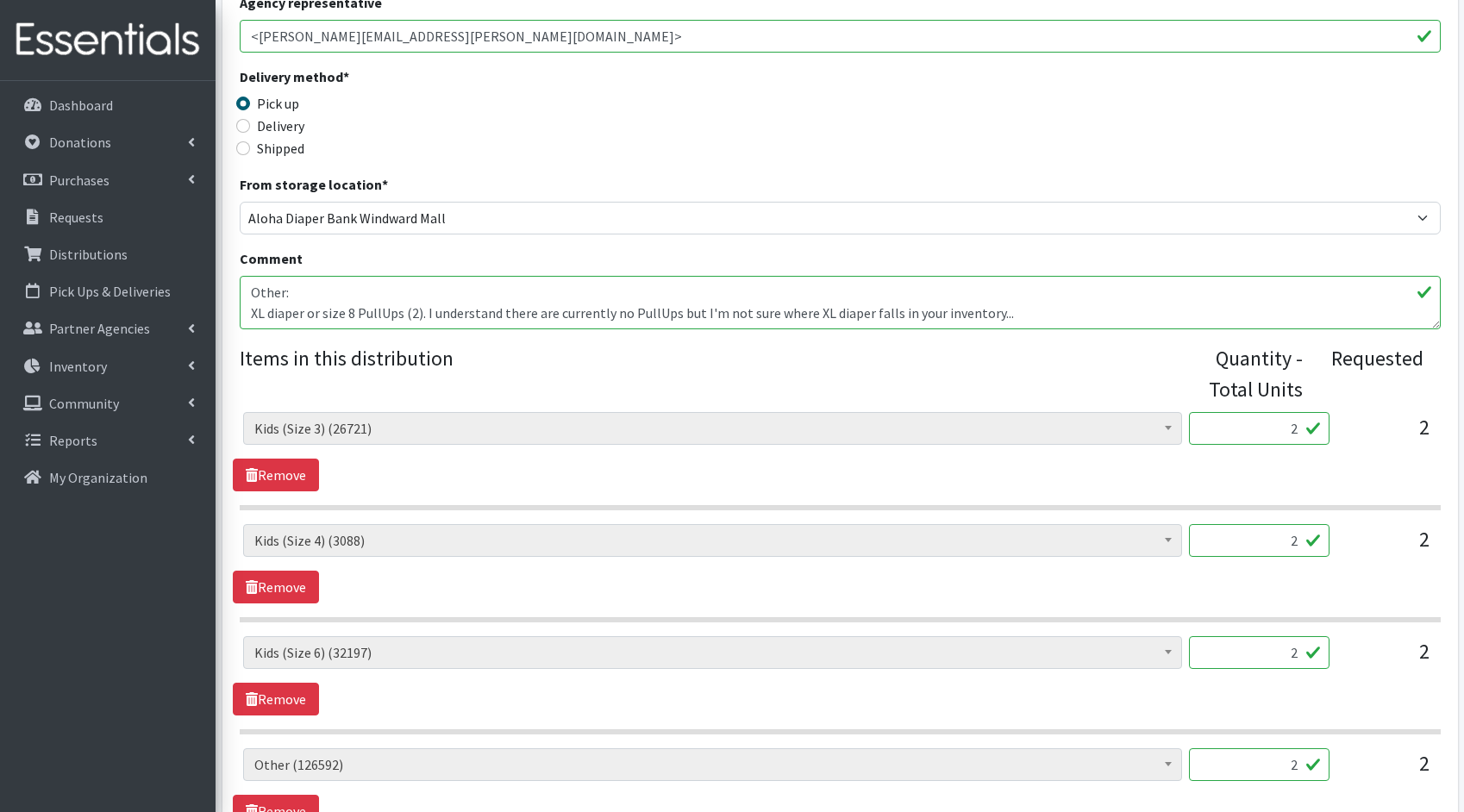
drag, startPoint x: 1301, startPoint y: 425, endPoint x: 1275, endPoint y: 423, distance: 26.1
click at [1275, 423] on input "2" at bounding box center [1259, 428] width 141 height 32
type input "50"
drag, startPoint x: 1300, startPoint y: 544, endPoint x: 1278, endPoint y: 539, distance: 22.6
click at [1278, 539] on input "2" at bounding box center [1259, 540] width 141 height 32
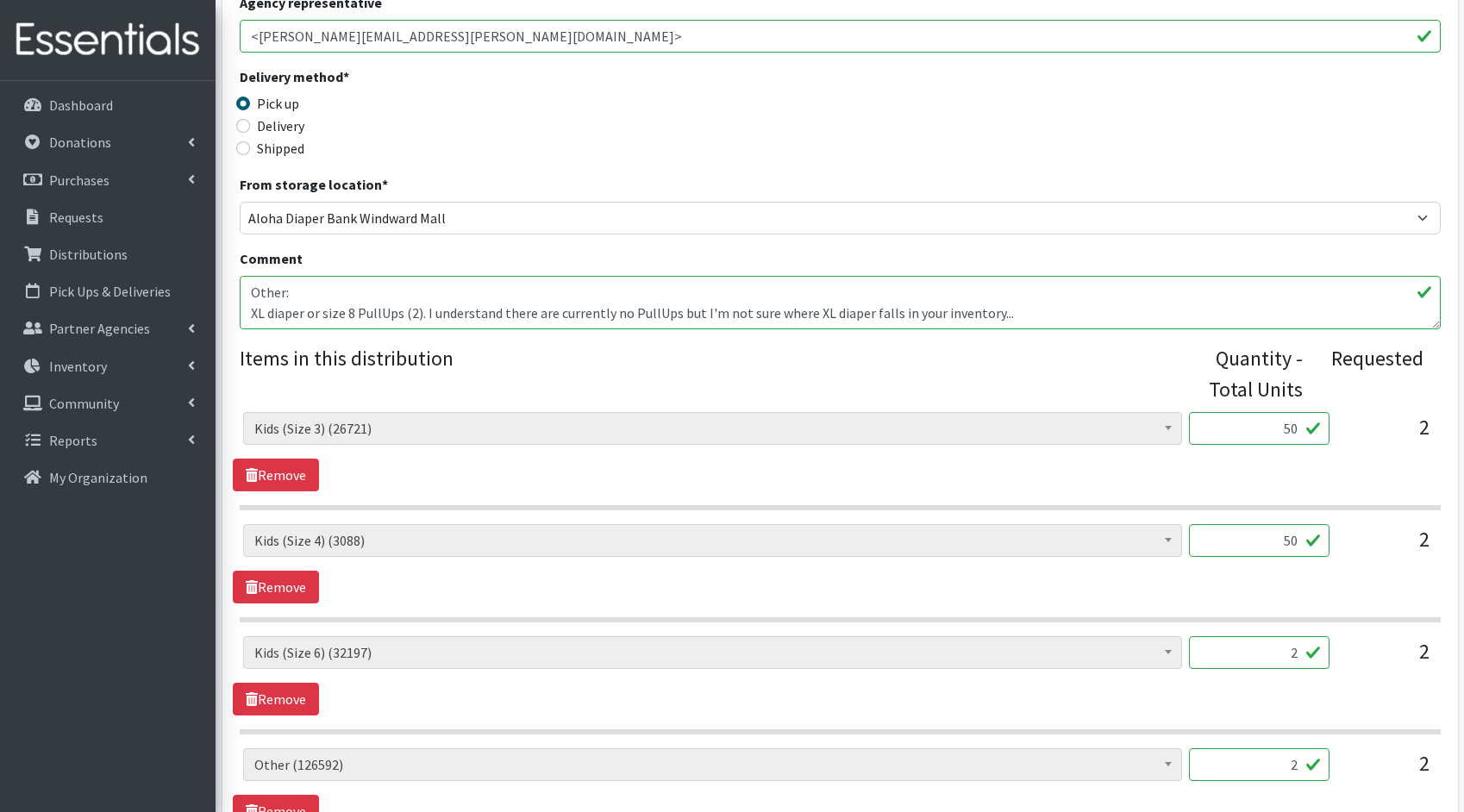
type input "50"
drag, startPoint x: 1301, startPoint y: 655, endPoint x: 1239, endPoint y: 645, distance: 62.8
click at [1240, 645] on input "2" at bounding box center [1259, 652] width 141 height 32
type input "50"
drag, startPoint x: 1296, startPoint y: 761, endPoint x: 1238, endPoint y: 753, distance: 58.5
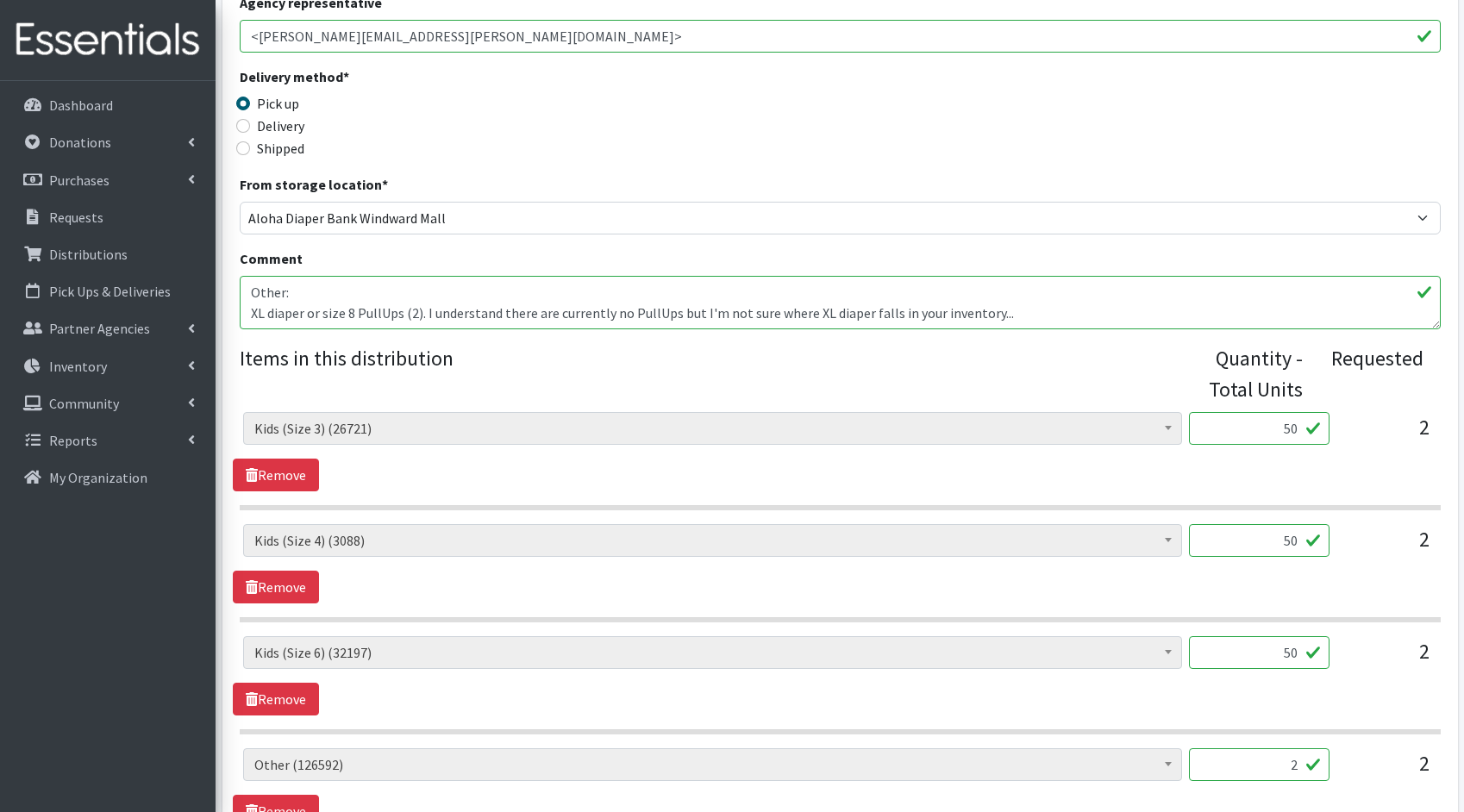
click at [1238, 753] on input "2" at bounding box center [1259, 764] width 141 height 32
type input "50"
click at [1384, 672] on div "2" at bounding box center [1386, 659] width 87 height 46
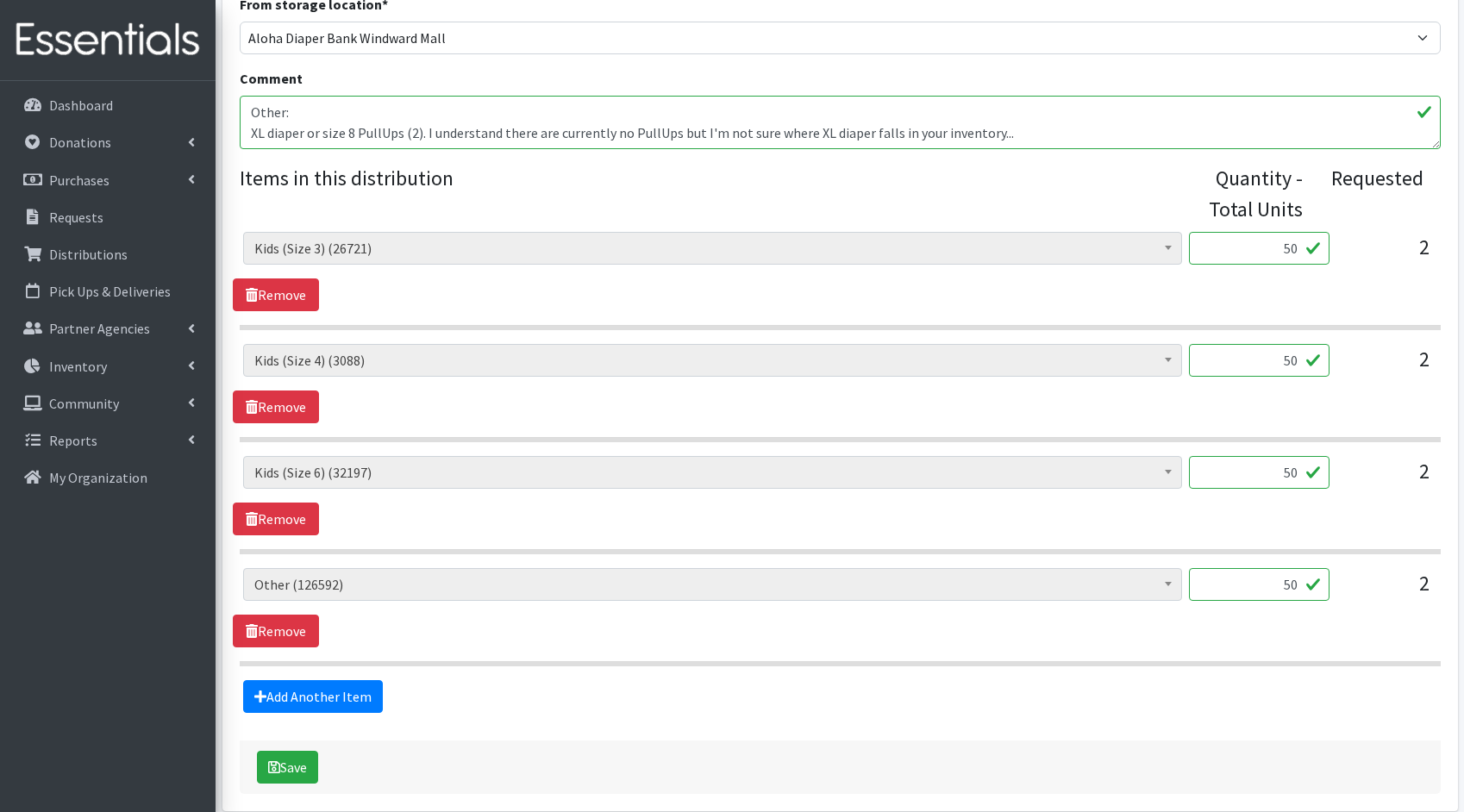
scroll to position [644, 0]
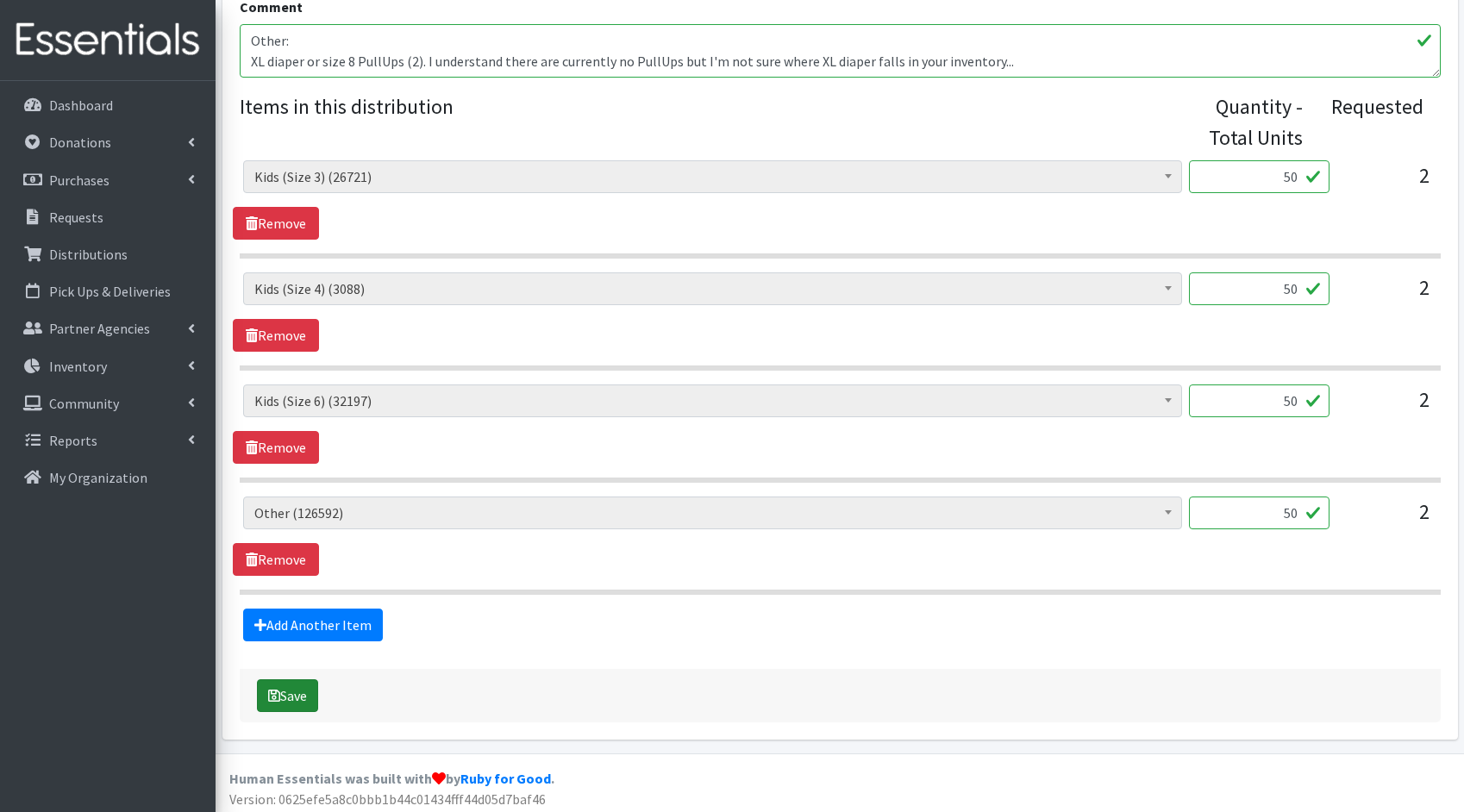
click at [292, 692] on button "Save" at bounding box center [287, 695] width 61 height 32
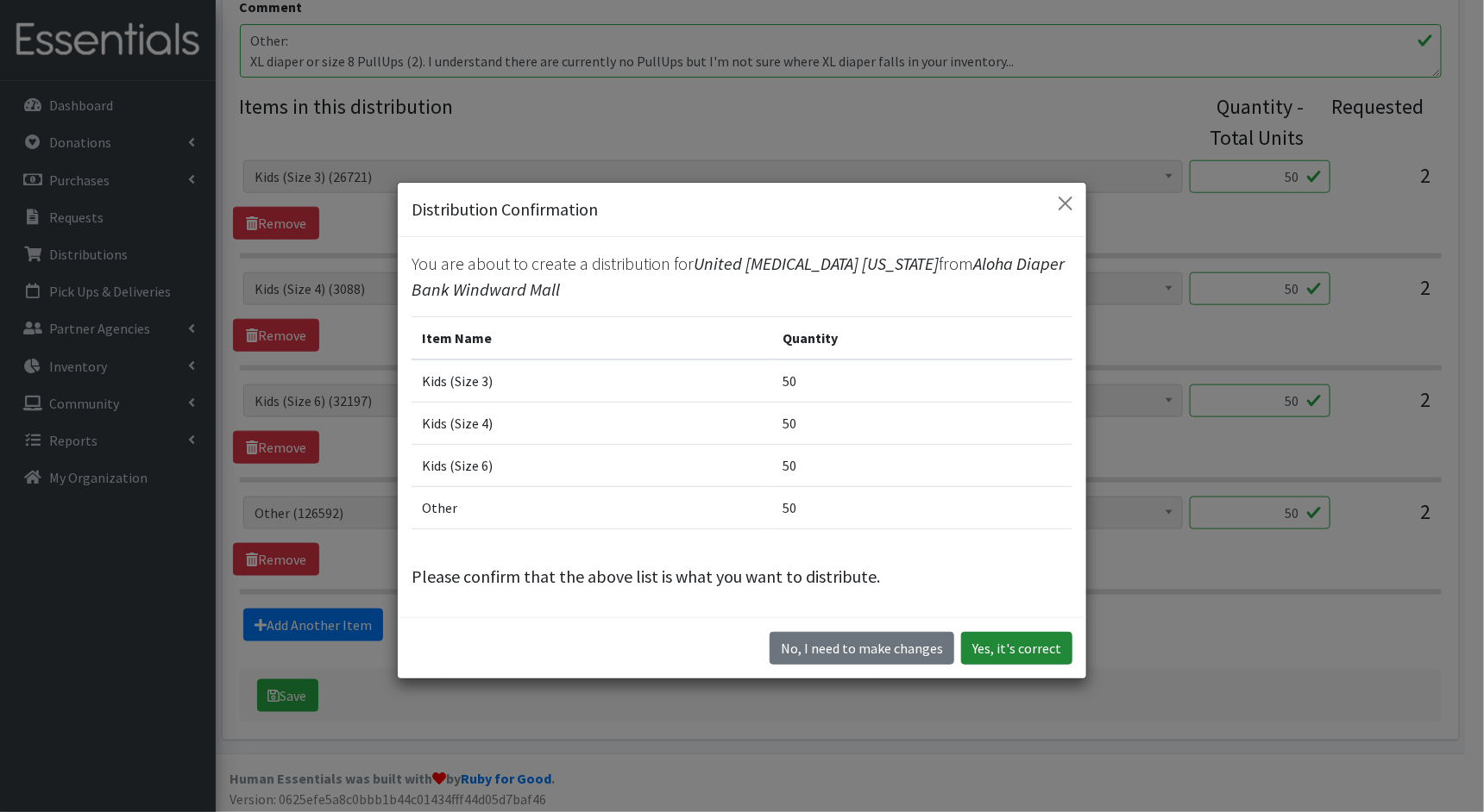
click at [1033, 638] on button "Yes, it's correct" at bounding box center [1016, 648] width 111 height 32
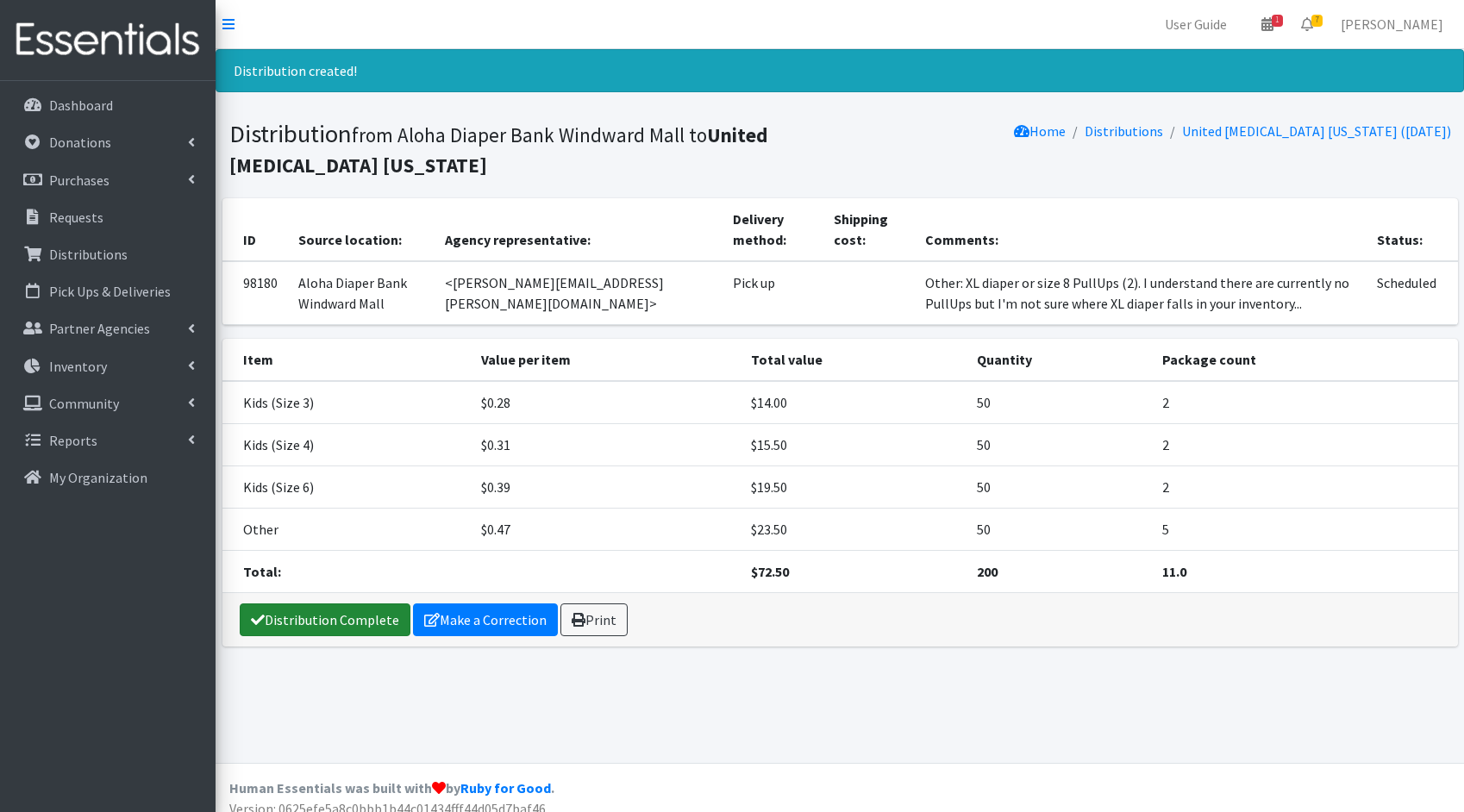
click at [303, 614] on link "Distribution Complete" at bounding box center [325, 619] width 171 height 32
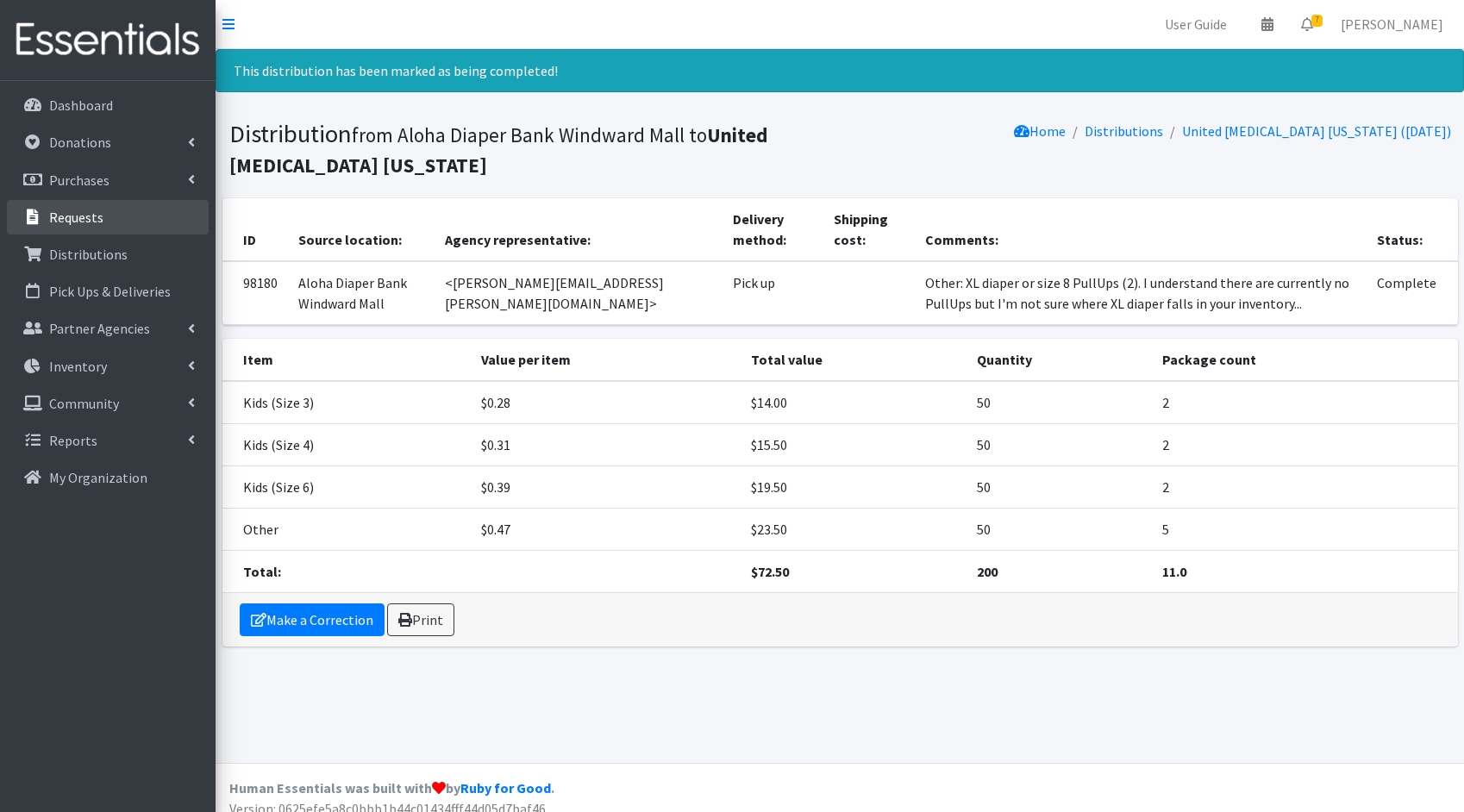
click at [81, 218] on p "Requests" at bounding box center [76, 217] width 54 height 18
